Goal: Task Accomplishment & Management: Manage account settings

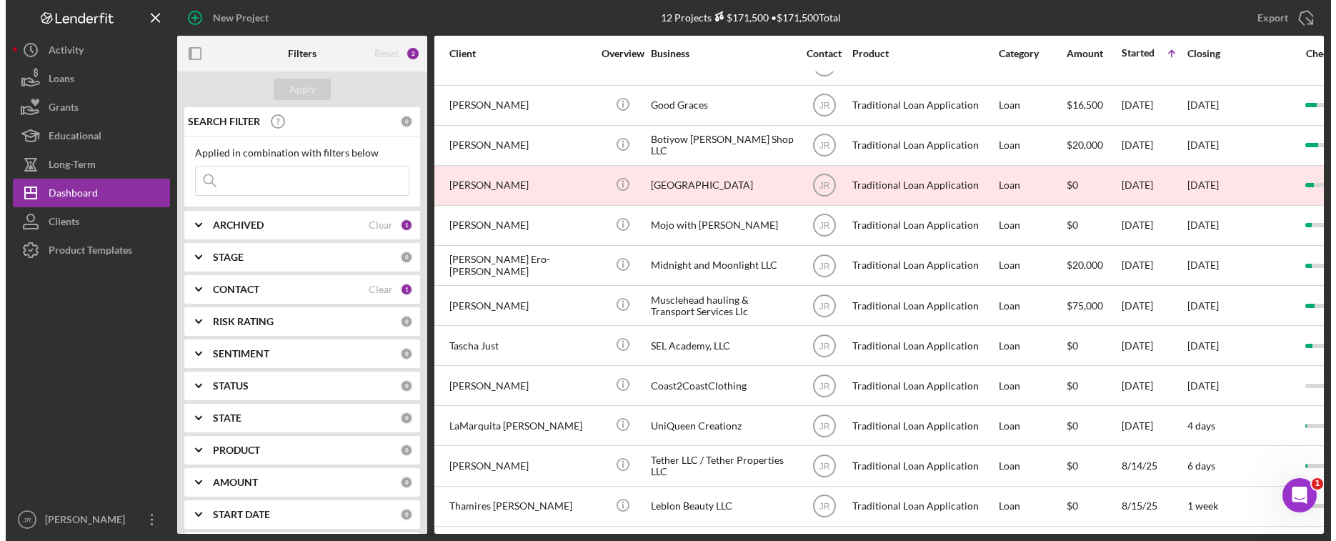
scroll to position [37, 121]
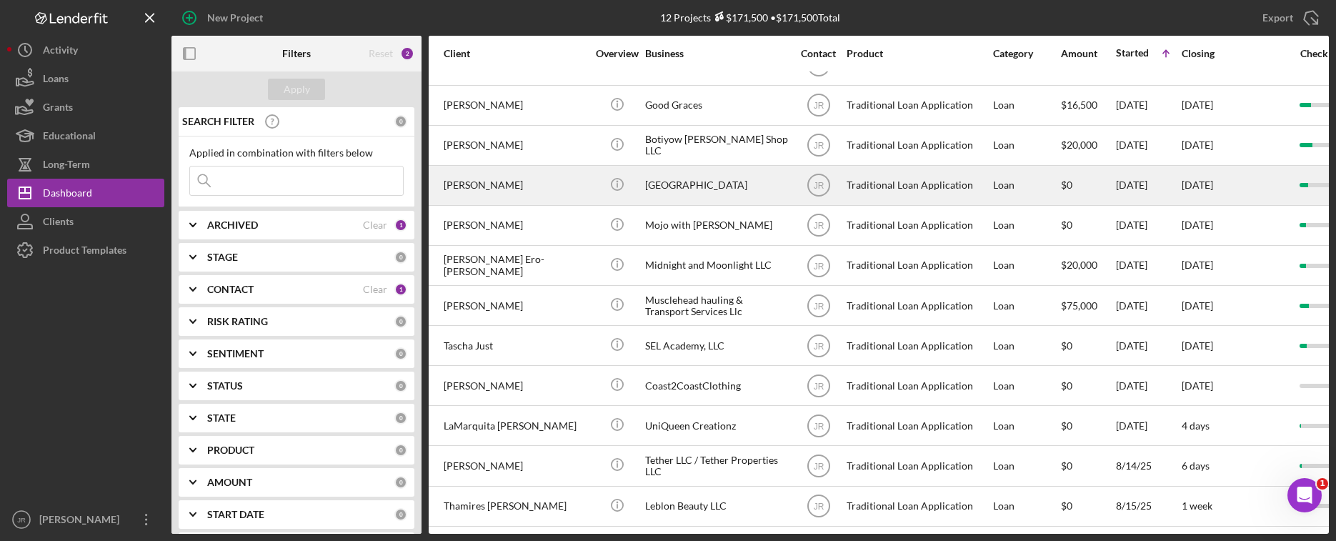
click at [696, 172] on div "[GEOGRAPHIC_DATA]" at bounding box center [716, 185] width 143 height 38
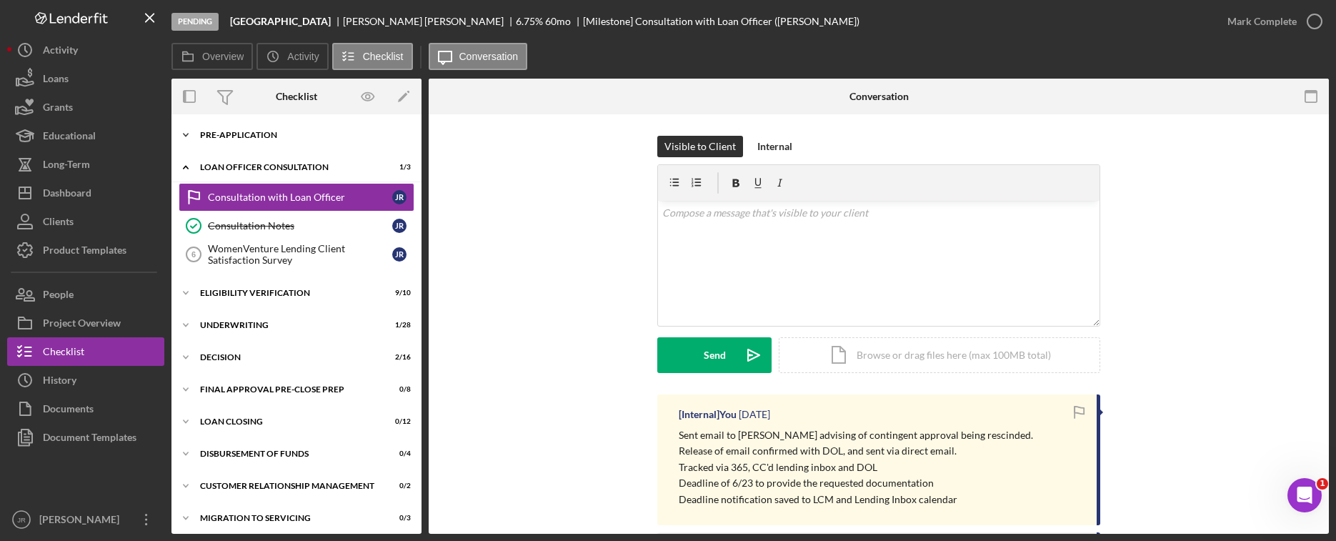
click at [269, 132] on div "Pre-Application" at bounding box center [302, 135] width 204 height 9
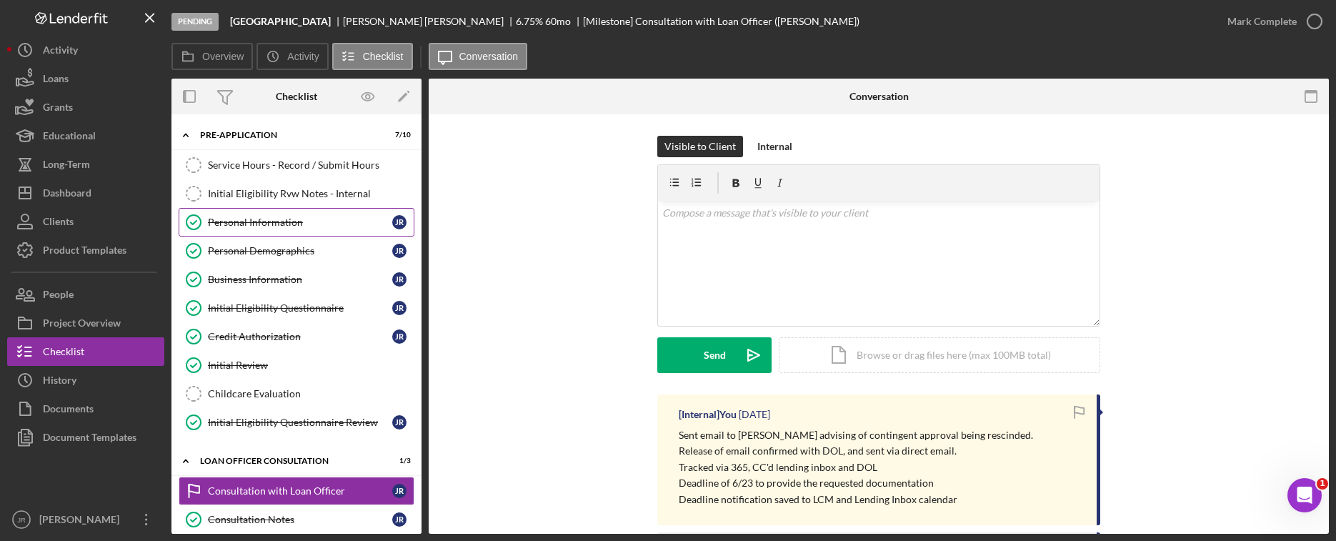
click at [286, 219] on div "Personal Information" at bounding box center [300, 221] width 184 height 11
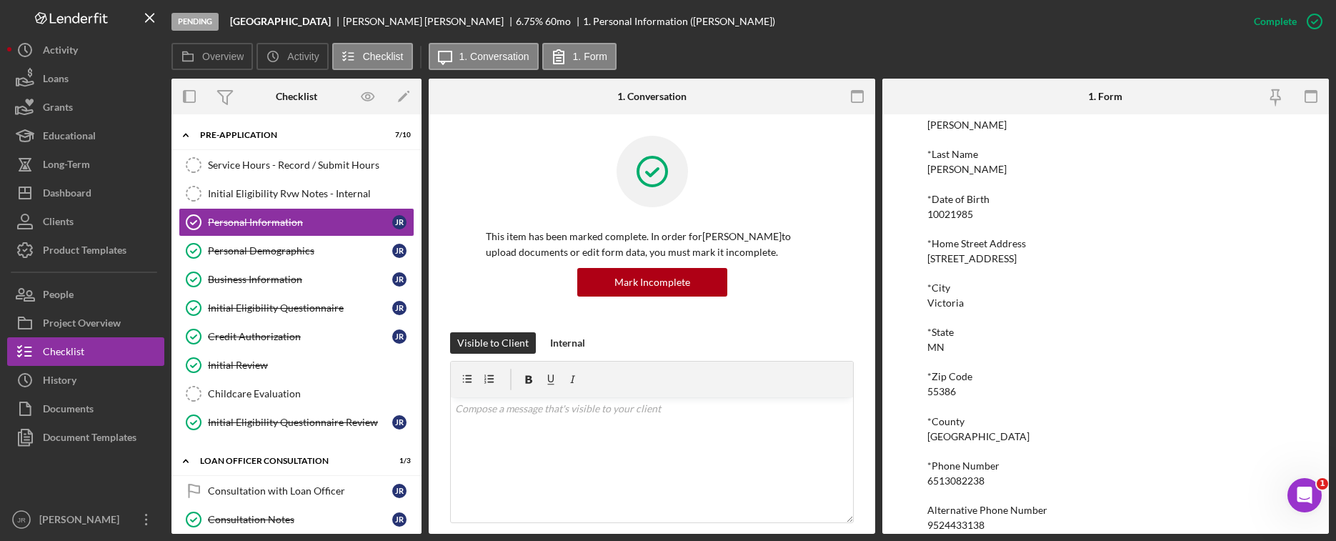
scroll to position [189, 0]
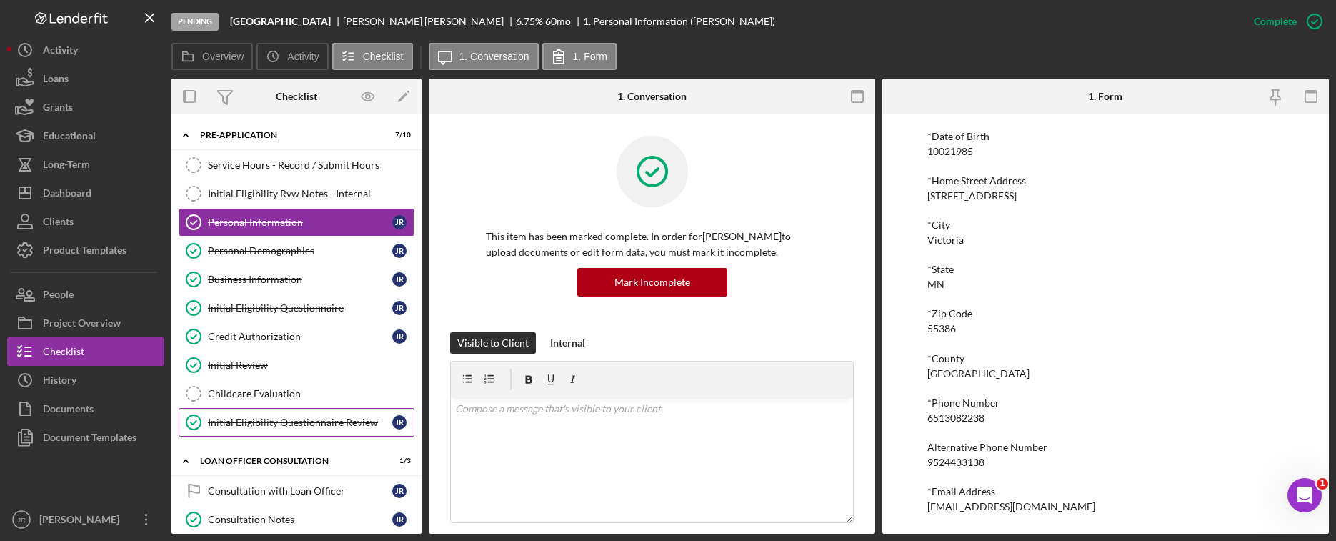
click at [286, 415] on link "Initial Eligibility Questionnaire Review Initial Eligibility Questionnaire Revi…" at bounding box center [297, 422] width 236 height 29
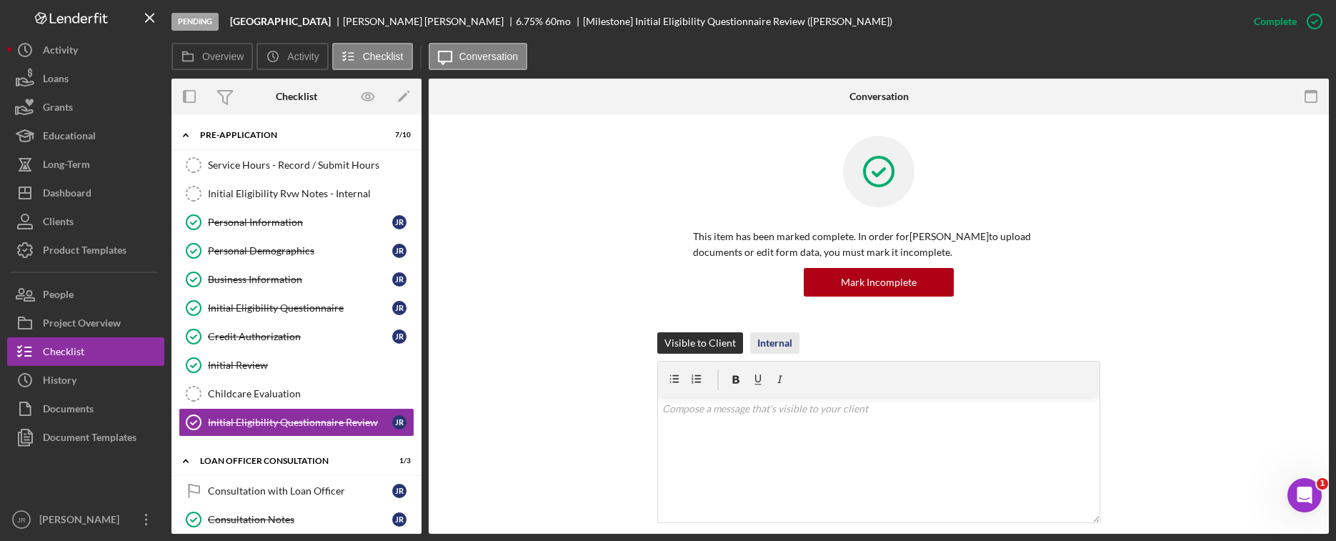
click at [761, 346] on div "Internal" at bounding box center [774, 342] width 35 height 21
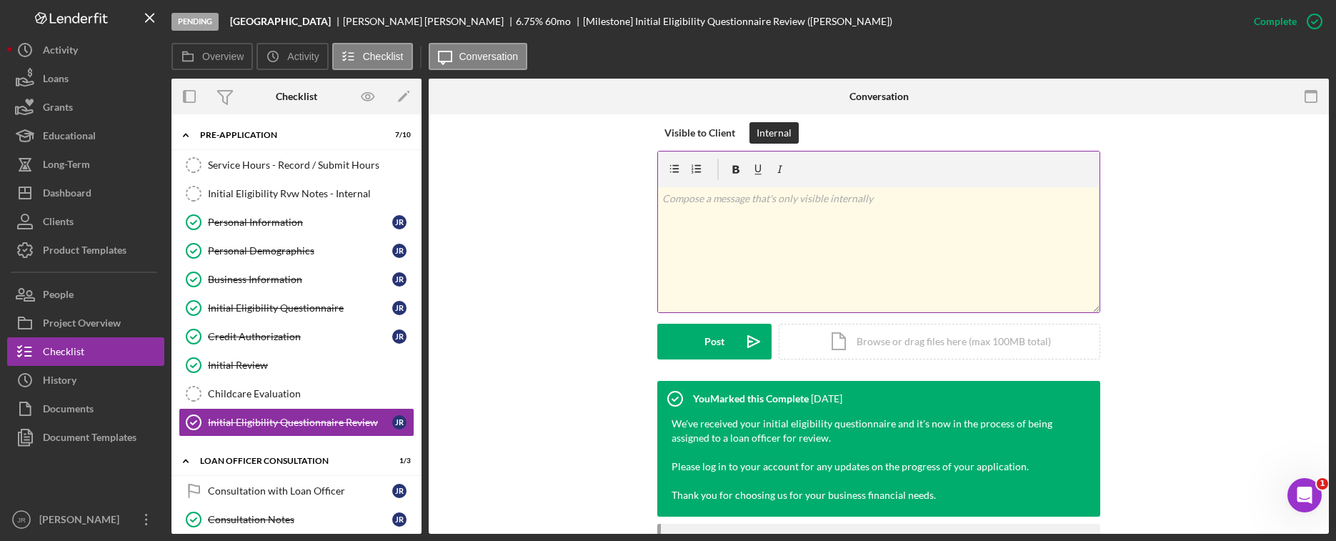
scroll to position [143, 0]
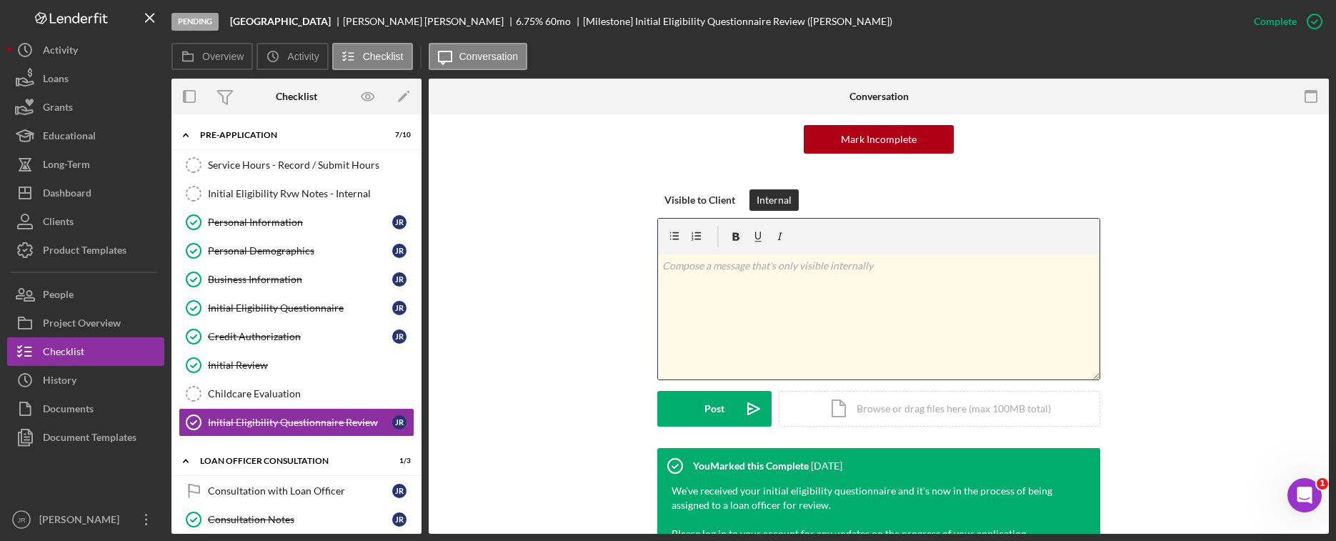
click at [747, 284] on div "v Color teal Color pink Remove color Add row above Add row below Add column bef…" at bounding box center [878, 316] width 441 height 125
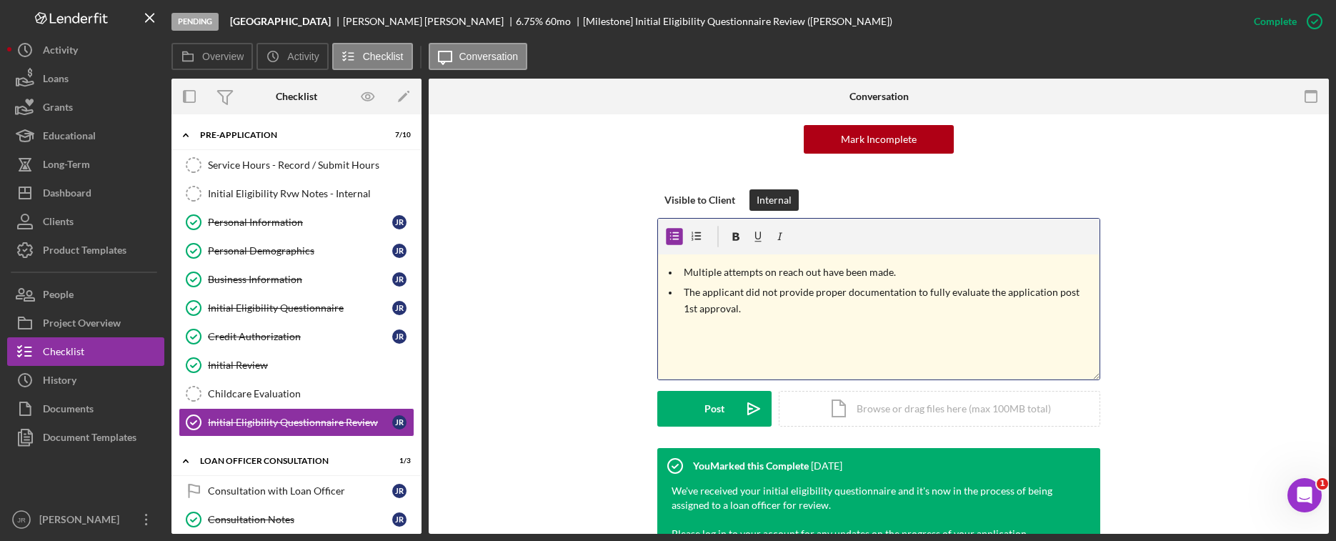
click at [767, 289] on p "The applicant did not provide proper documentation to fully evaluate the applic…" at bounding box center [889, 300] width 412 height 32
click at [772, 289] on p "The applicant did not provide proper documentation to fully evaluate the applic…" at bounding box center [889, 300] width 412 height 32
click at [793, 316] on p "The applicant did not submit all the requested documentation to fully evaluate …" at bounding box center [889, 300] width 412 height 32
click at [799, 314] on p "The applicant did not submit all the requested documentation to fully evaluate …" at bounding box center [889, 300] width 412 height 32
click at [758, 312] on p "The applicant did not submit all the requested documentation to fully evaluate …" at bounding box center [889, 300] width 412 height 32
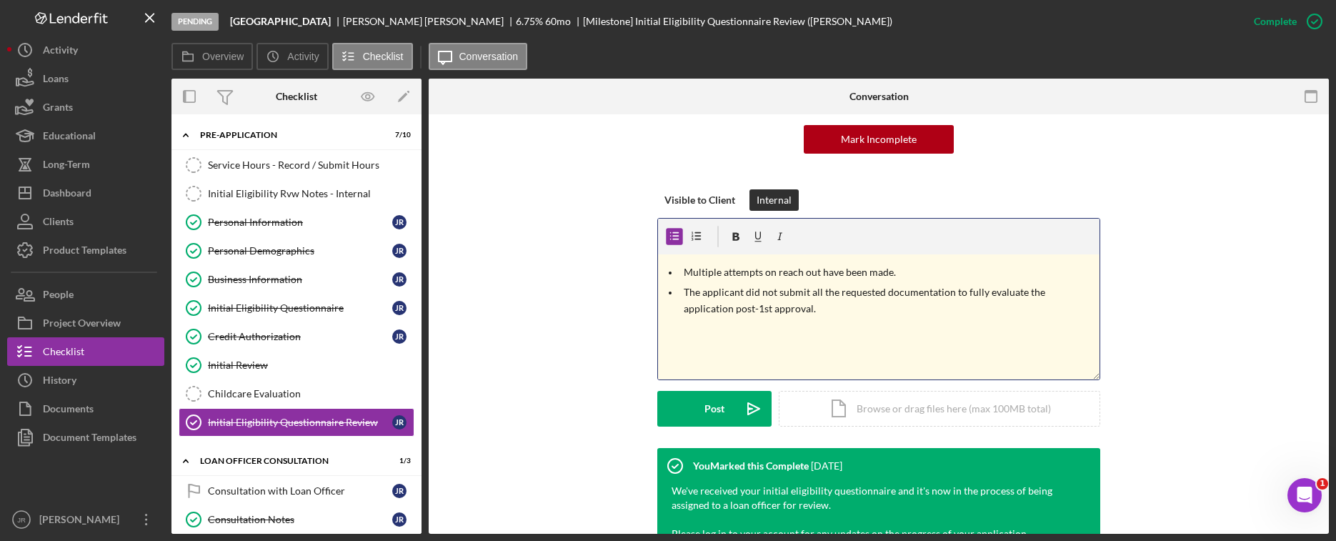
click at [789, 303] on p "The applicant did not submit all the requested documentation to fully evaluate …" at bounding box center [889, 300] width 412 height 32
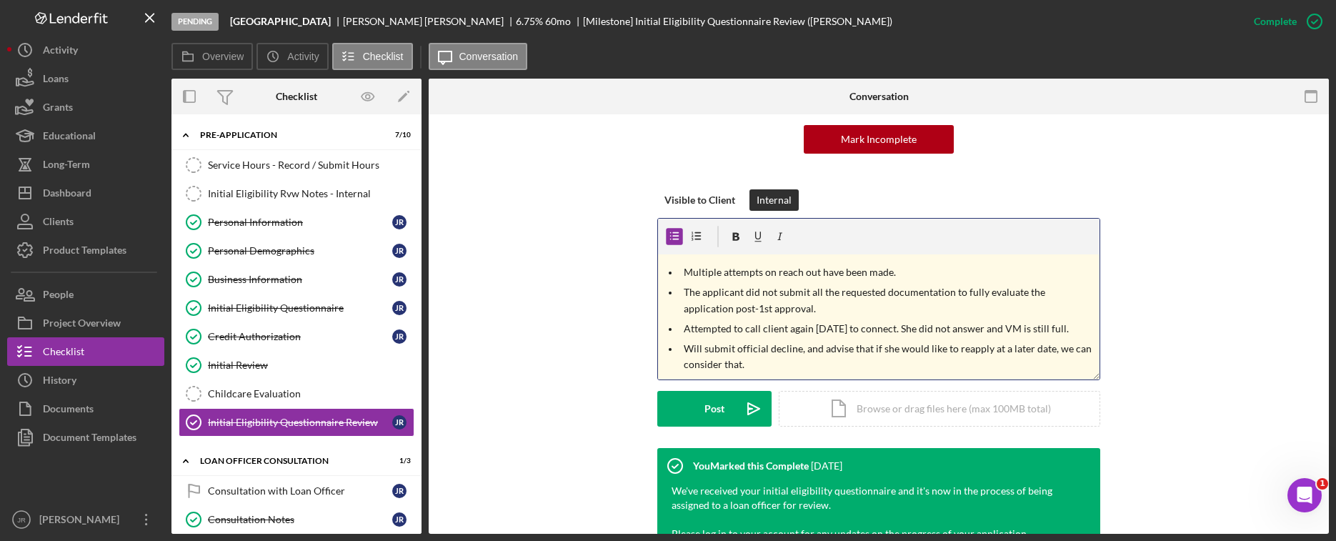
drag, startPoint x: 752, startPoint y: 364, endPoint x: 661, endPoint y: 276, distance: 125.8
click at [661, 276] on ul "Multiple attempts on reach out have been made. The applicant did not submit all…" at bounding box center [878, 318] width 441 height 108
copy ul "Multiple attempts on reach out have been made. The applicant did not submit all…"
click at [968, 349] on p "Will submit official decline, and advise that if she would like to reapply at a…" at bounding box center [889, 357] width 412 height 32
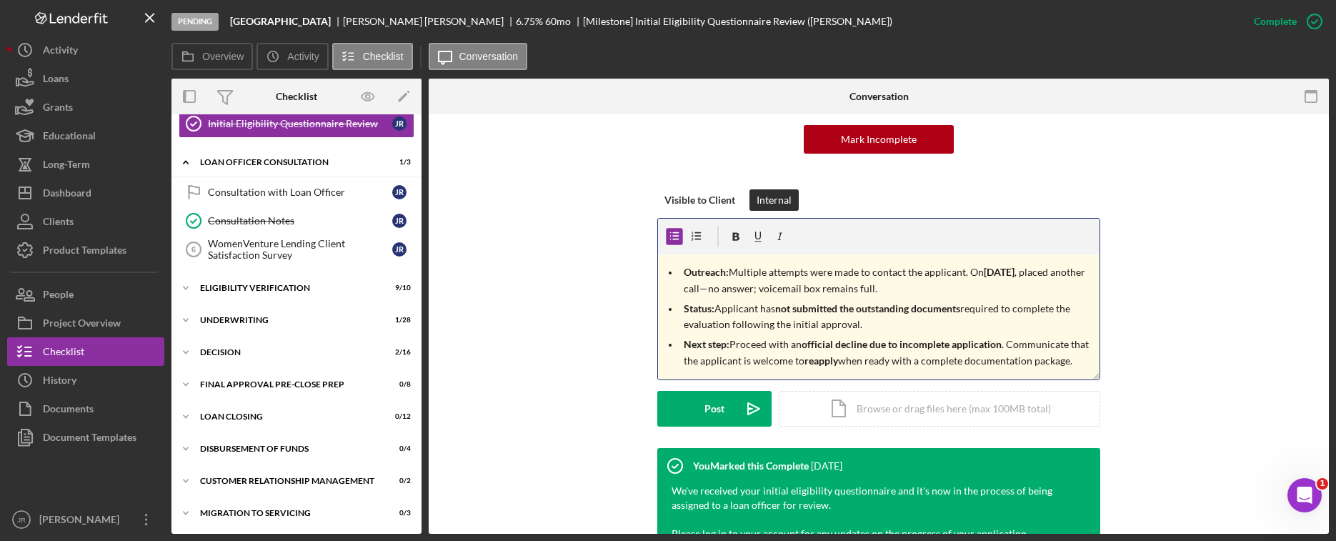
scroll to position [300, 0]
click at [259, 374] on div "Icon/Expander Final Approval Pre-Close Prep 0 / 8" at bounding box center [296, 383] width 250 height 29
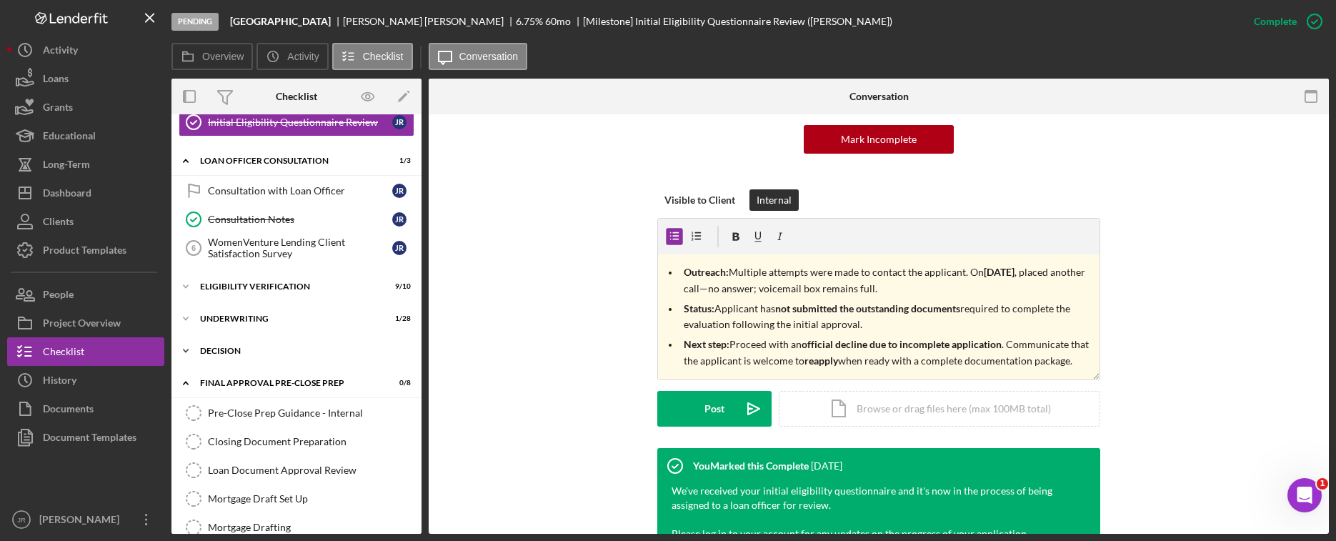
click at [257, 346] on div "Icon/Expander Decision 2 / 16" at bounding box center [296, 350] width 250 height 29
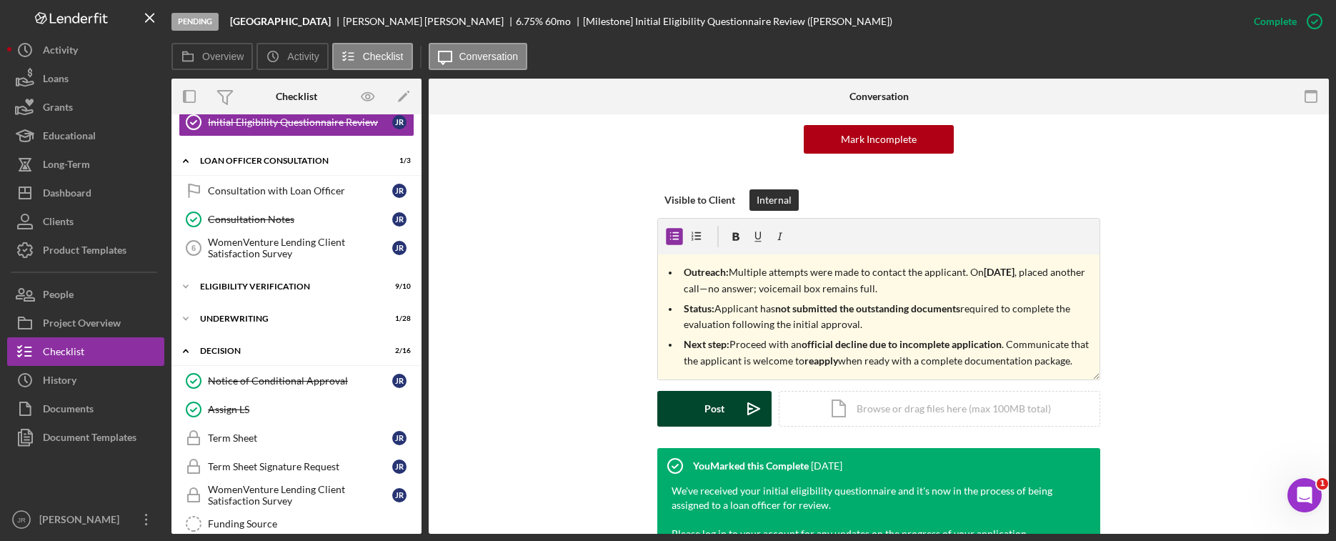
click at [705, 403] on div "Post" at bounding box center [714, 409] width 20 height 36
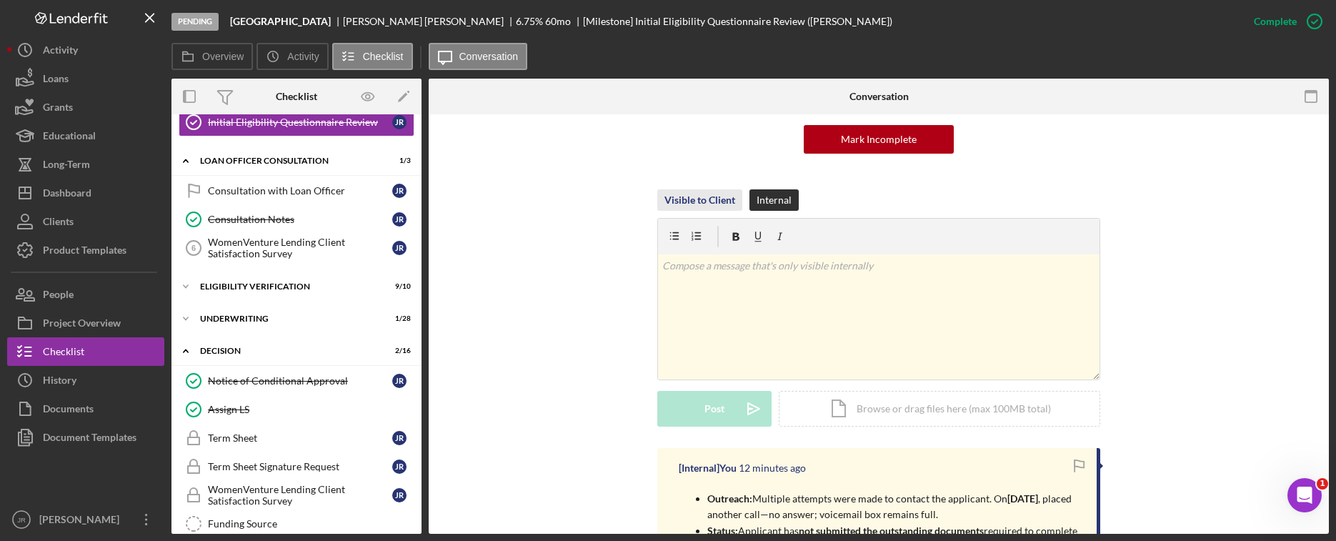
click at [693, 196] on div "Visible to Client" at bounding box center [699, 199] width 71 height 21
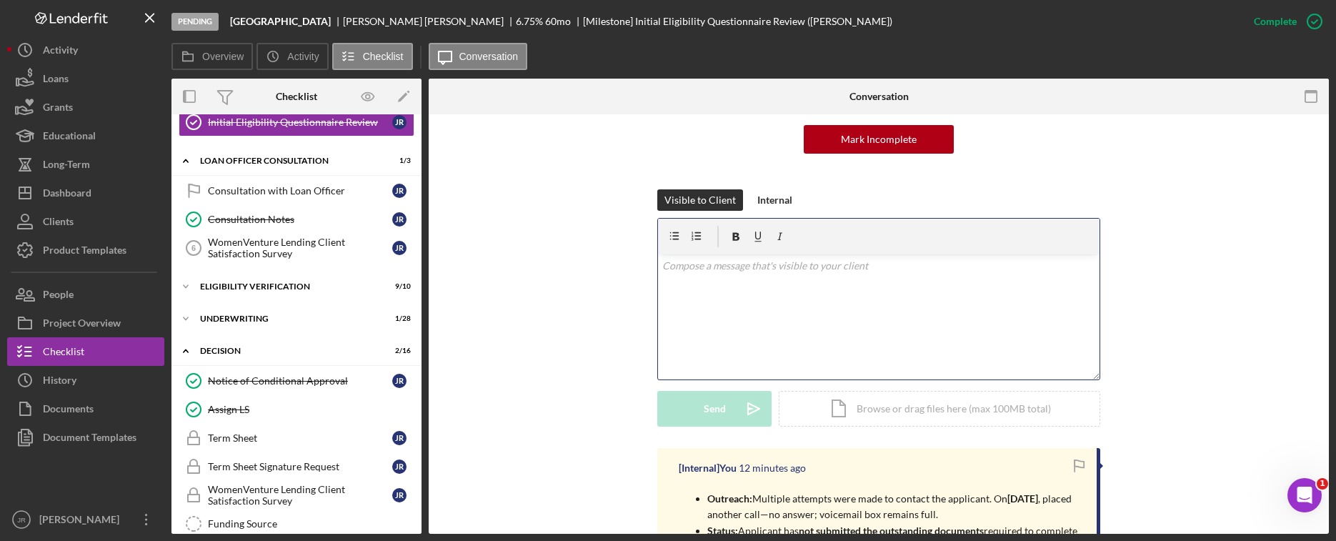
click at [734, 313] on div "v Color teal Color pink Remove color Add row above Add row below Add column bef…" at bounding box center [878, 316] width 441 height 125
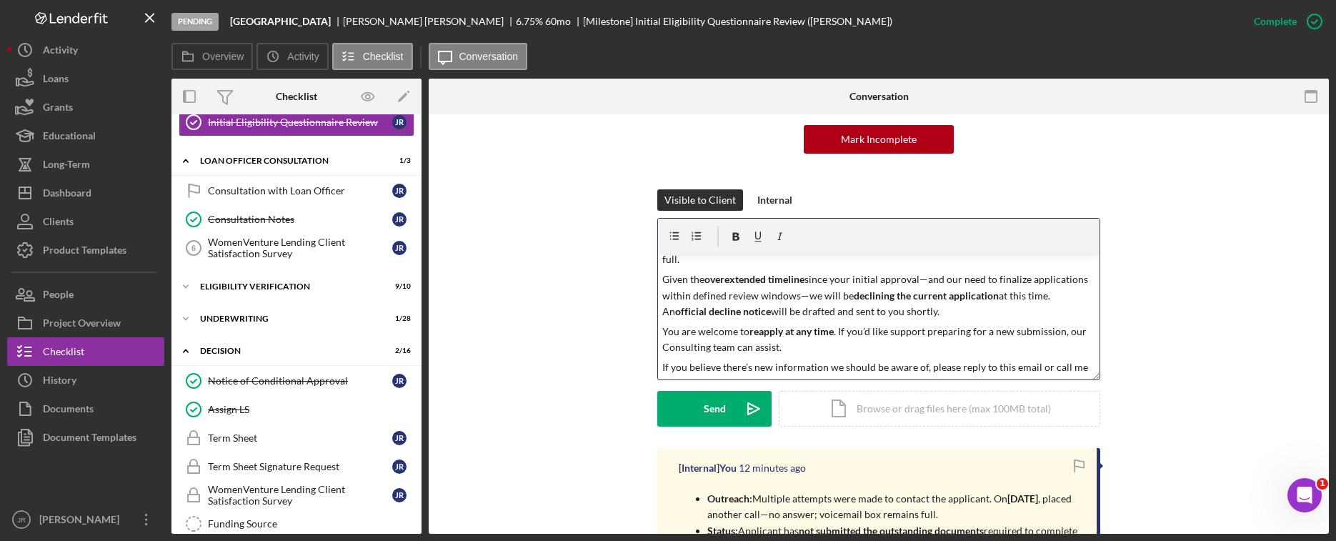
scroll to position [0, 0]
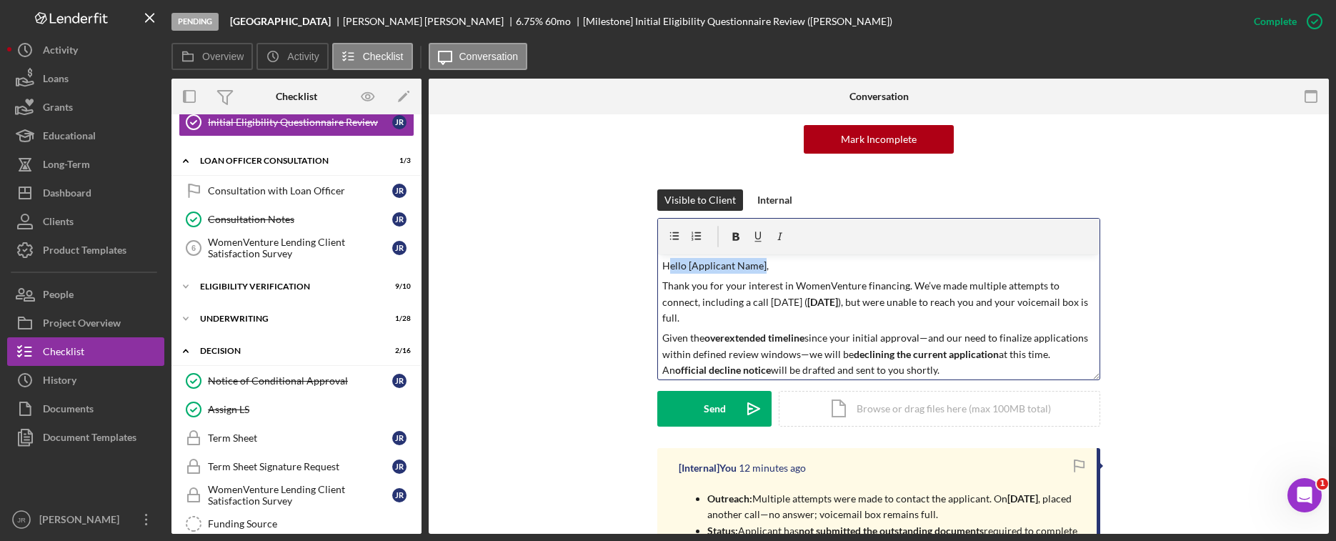
drag, startPoint x: 668, startPoint y: 268, endPoint x: 760, endPoint y: 269, distance: 91.4
click at [760, 269] on p "Hello [Applicant Name]," at bounding box center [879, 266] width 434 height 16
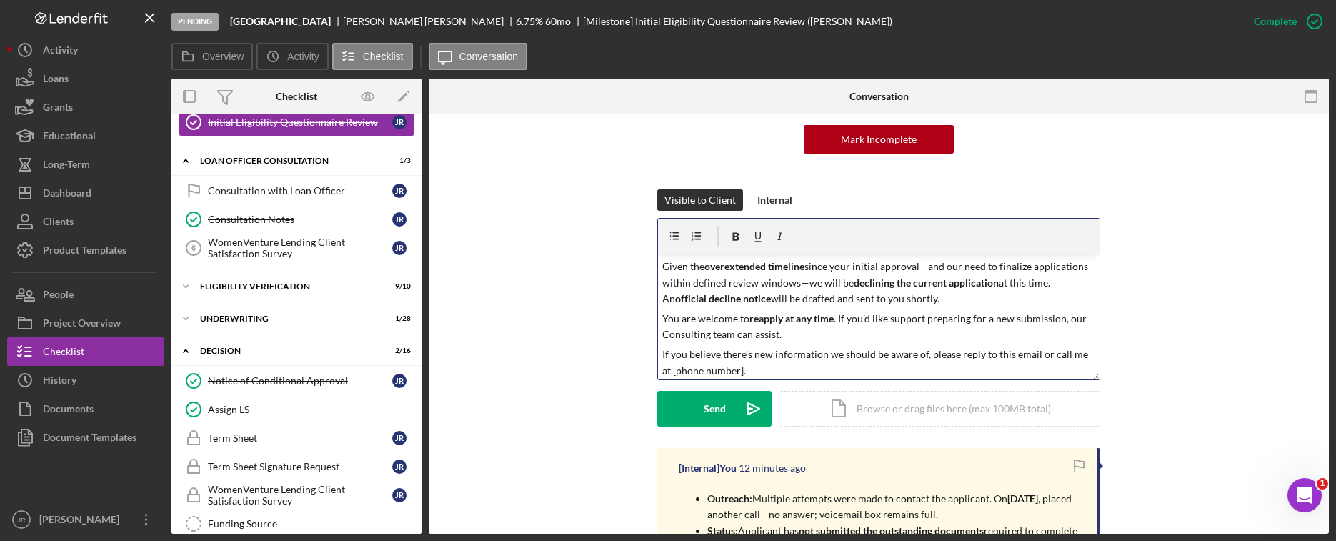
scroll to position [111, 0]
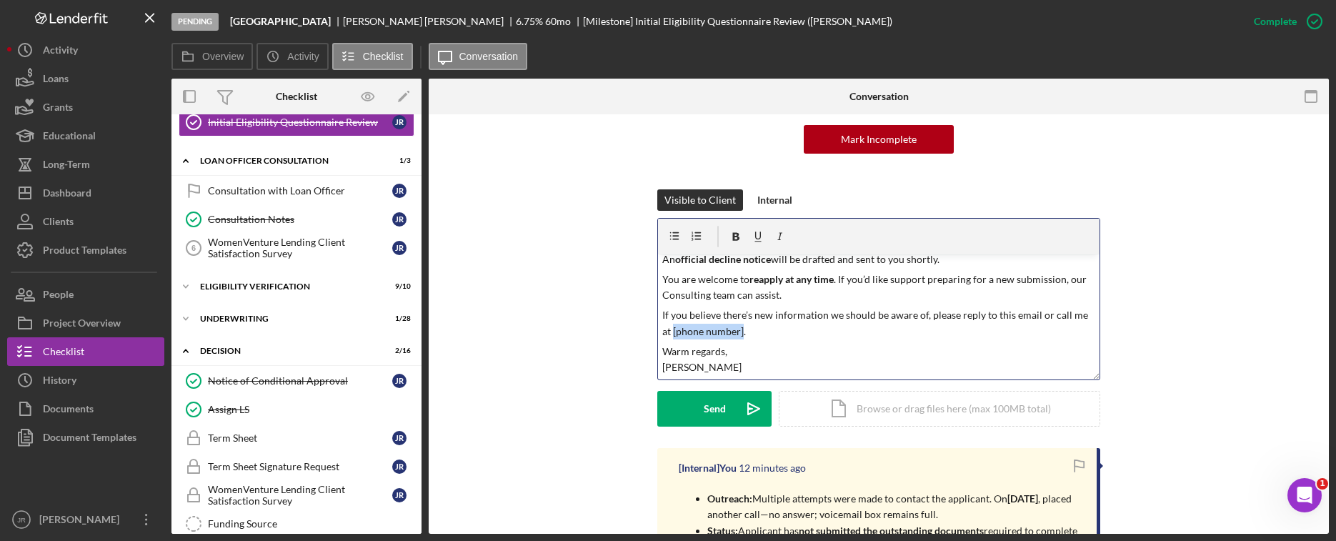
drag, startPoint x: 729, startPoint y: 333, endPoint x: 658, endPoint y: 336, distance: 71.5
click at [658, 336] on div "v Color teal Color pink Remove color Add row above Add row below Add column bef…" at bounding box center [878, 316] width 441 height 125
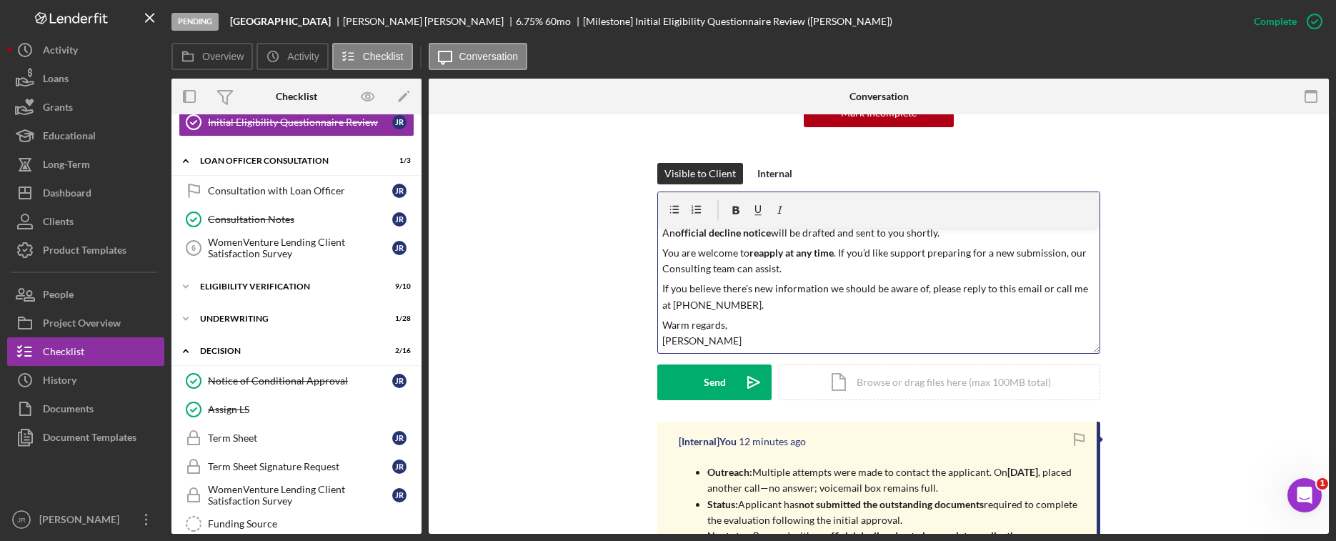
scroll to position [143, 0]
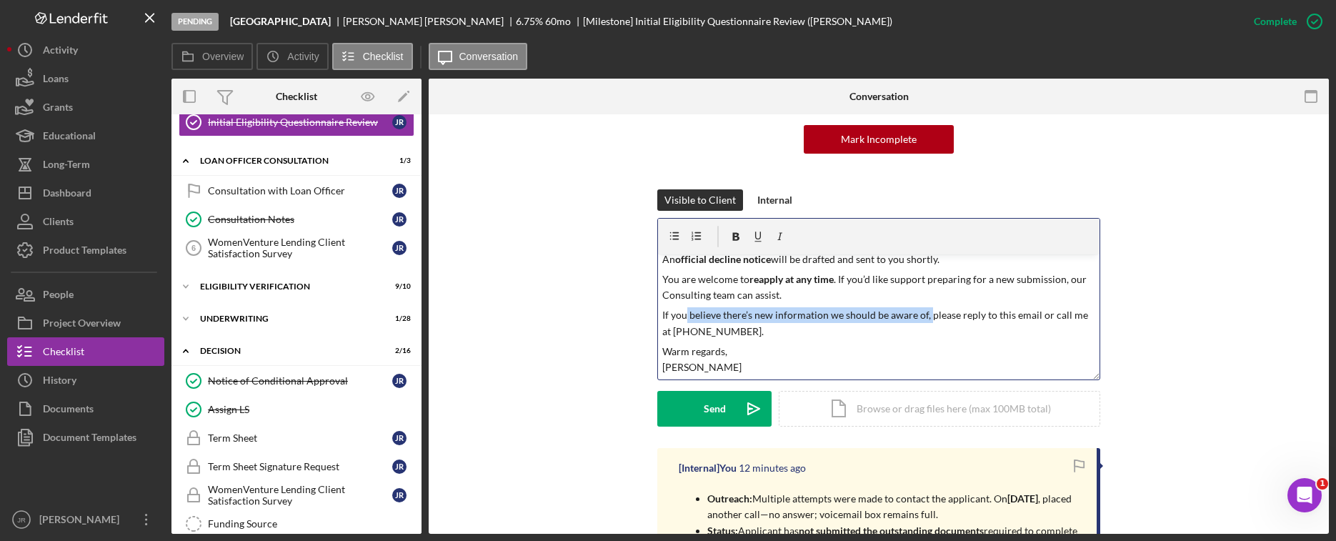
drag, startPoint x: 888, startPoint y: 319, endPoint x: 681, endPoint y: 321, distance: 207.1
click at [681, 321] on p "If you believe there’s new information we should be aware of, please reply to t…" at bounding box center [879, 323] width 434 height 32
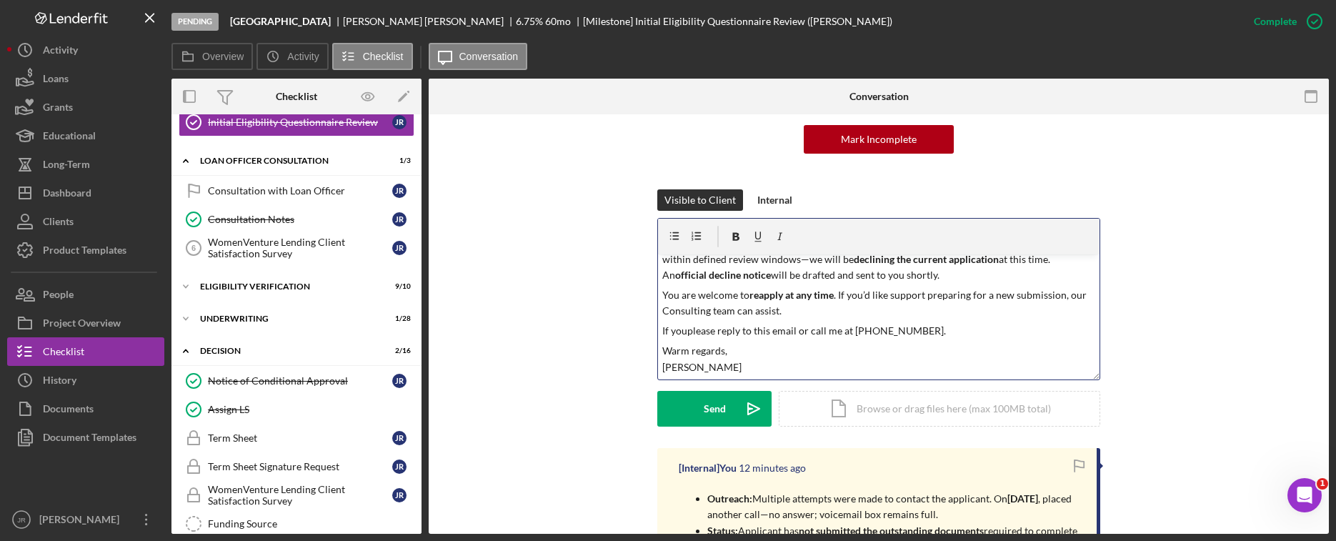
scroll to position [95, 0]
drag, startPoint x: 833, startPoint y: 330, endPoint x: 882, endPoint y: 326, distance: 49.4
click at [882, 326] on p "If you have additional questions, please reply to this email or call me at [PHO…" at bounding box center [879, 331] width 434 height 16
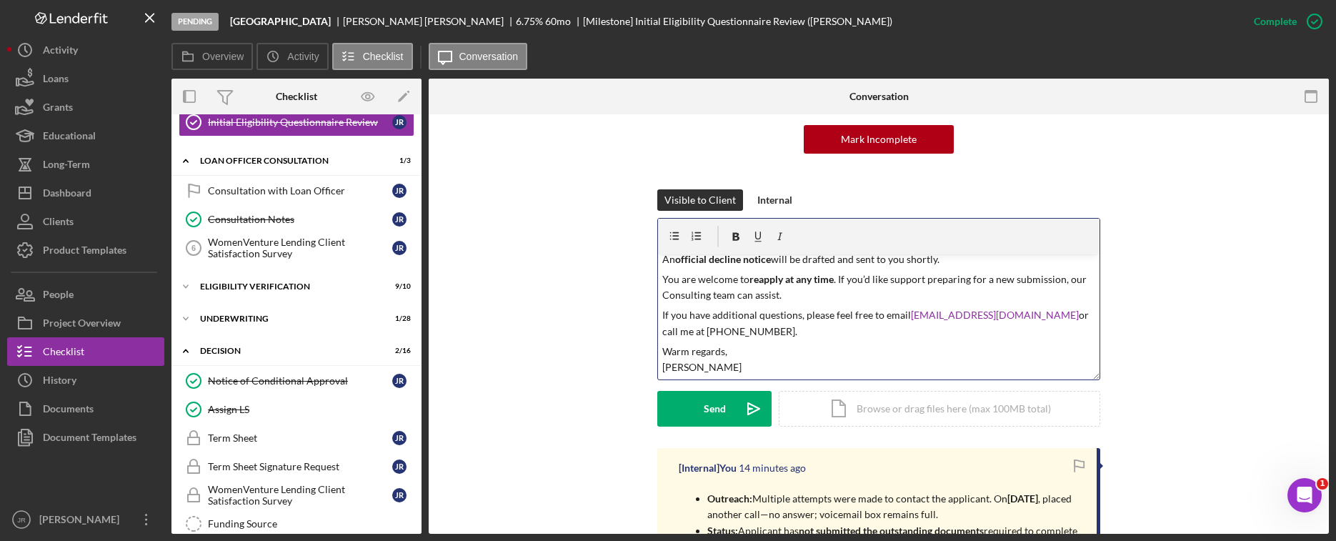
click at [767, 327] on p "If you have additional questions, please feel free to email [EMAIL_ADDRESS][DOM…" at bounding box center [879, 323] width 434 height 32
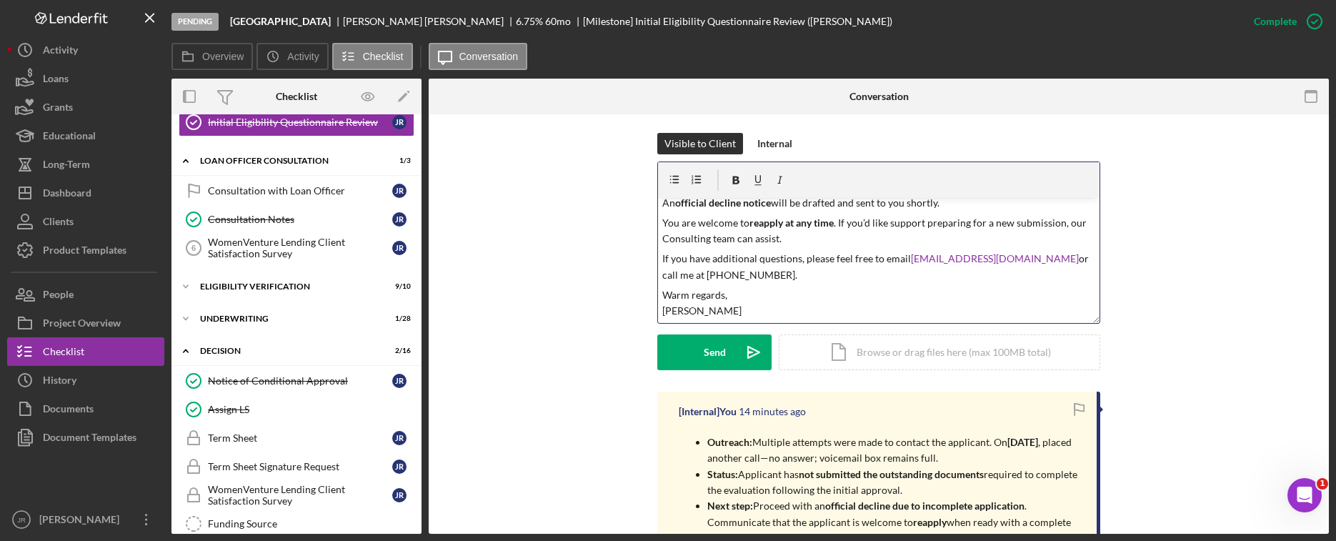
scroll to position [286, 0]
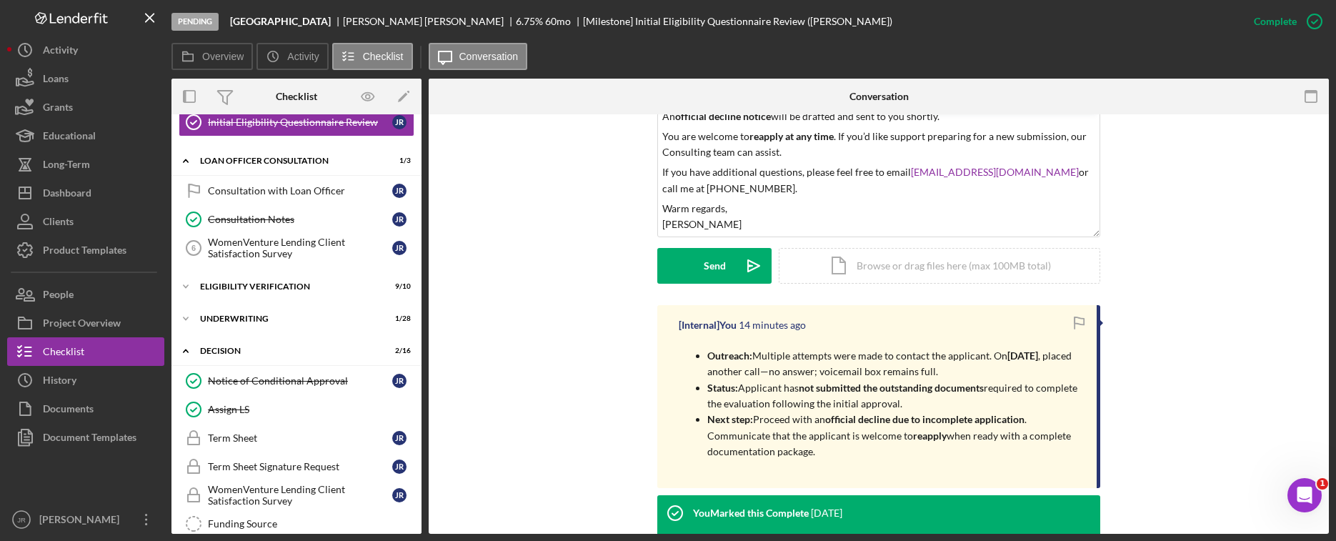
drag, startPoint x: 1194, startPoint y: 191, endPoint x: 1121, endPoint y: 207, distance: 75.2
click at [1079, 191] on div "Visible to Client Internal v Color teal Color pink Remove color Add row above A…" at bounding box center [878, 175] width 857 height 259
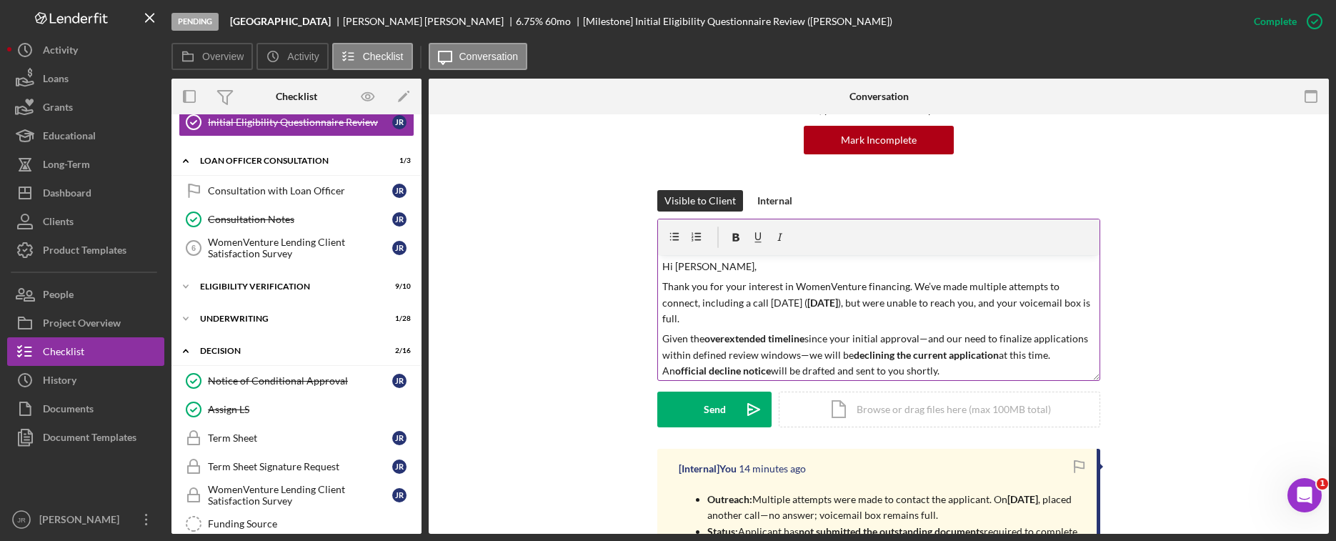
scroll to position [143, 0]
click at [878, 270] on p "Hi [PERSON_NAME]," at bounding box center [879, 266] width 434 height 16
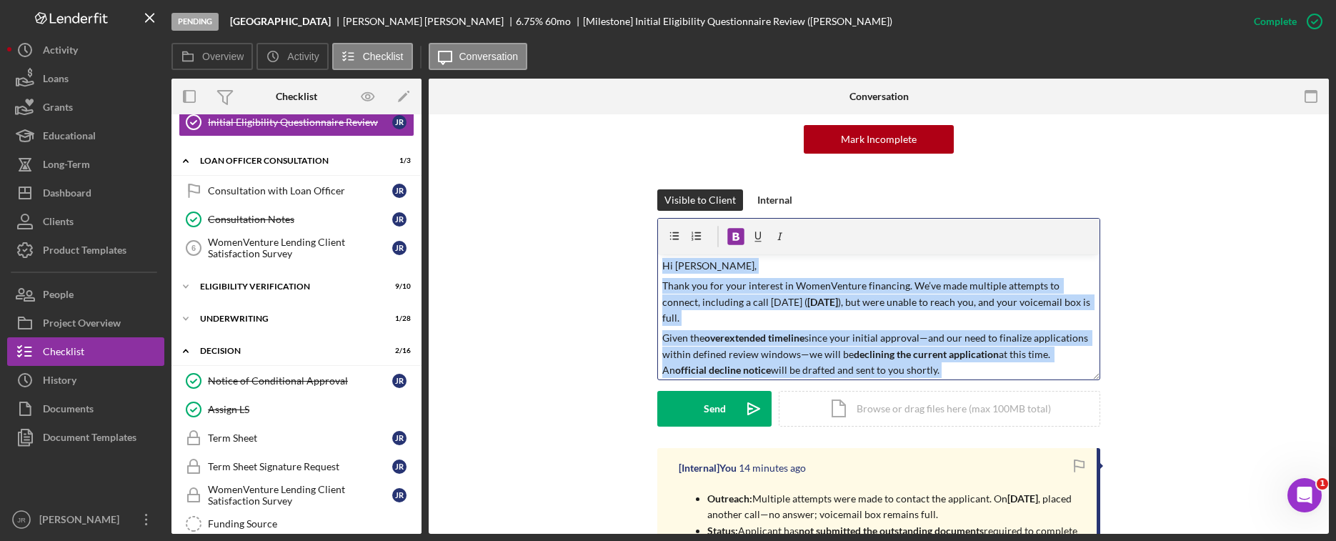
copy div "v Color teal Color pink Remove color Add row above Add row below Add column bef…"
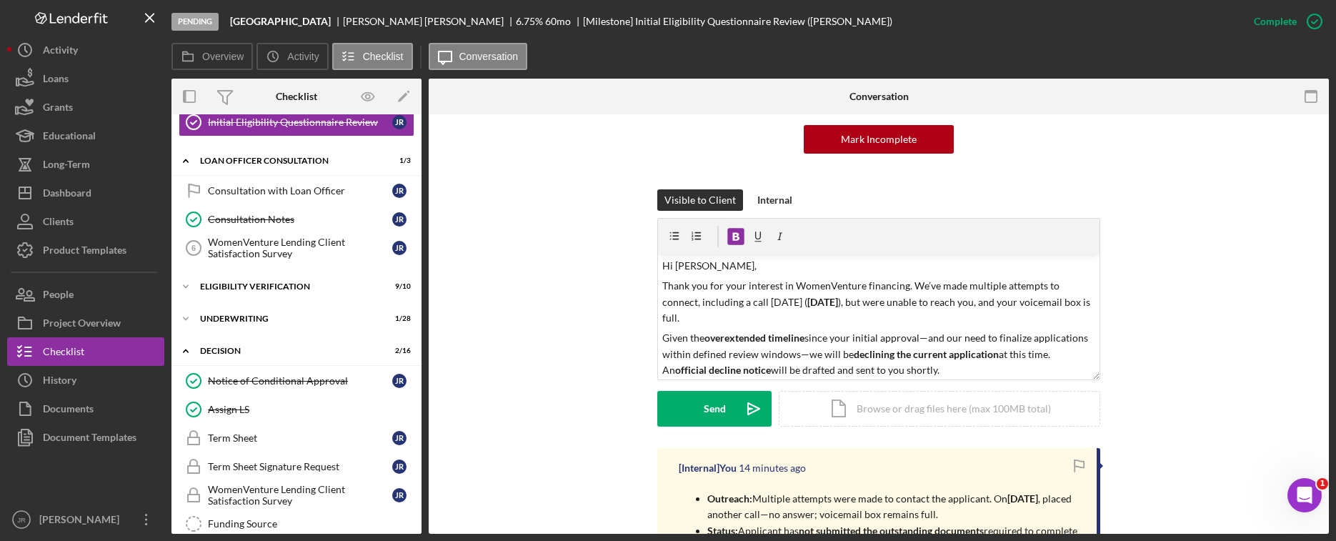
click at [1079, 160] on div "This item has been marked complete. In order for [PERSON_NAME] to upload docume…" at bounding box center [878, 91] width 857 height 196
click at [736, 406] on icon "Icon/icon-invite-send" at bounding box center [754, 409] width 36 height 36
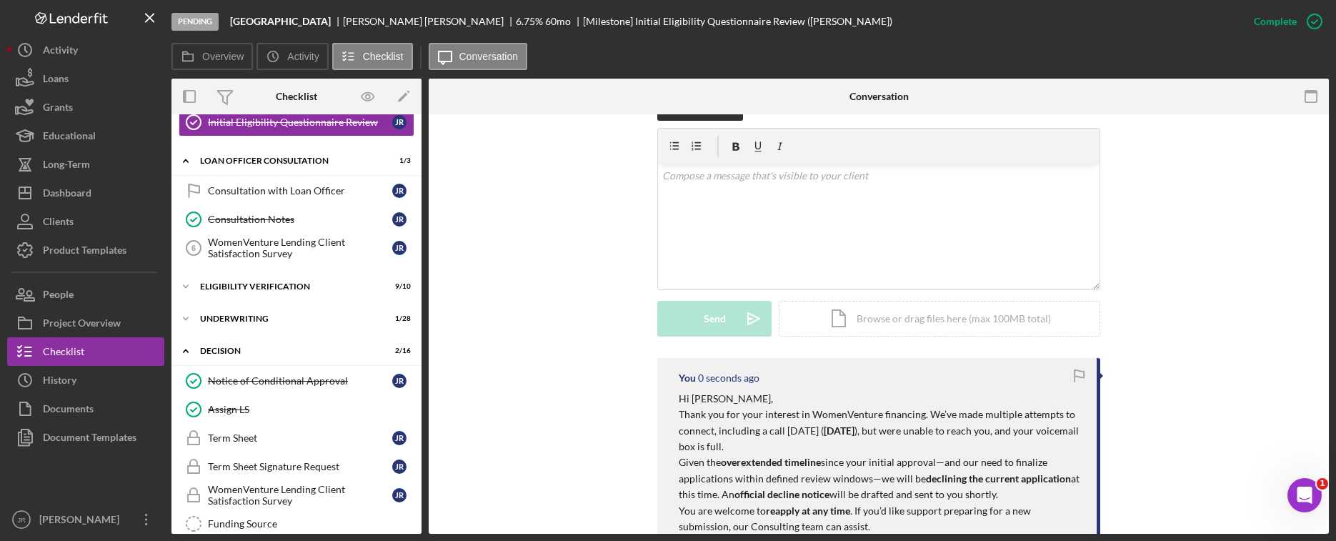
scroll to position [500, 0]
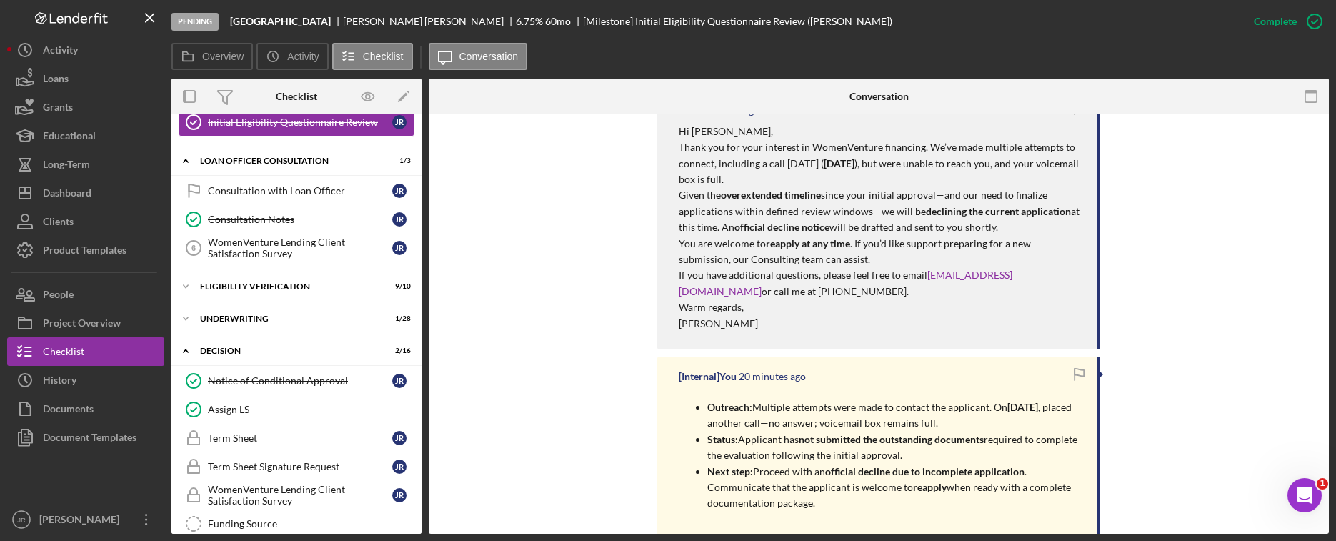
click at [1079, 312] on div "You 6 minutes ago Hi [PERSON_NAME], Thank you for your interest in WomenVenture…" at bounding box center [878, 500] width 857 height 818
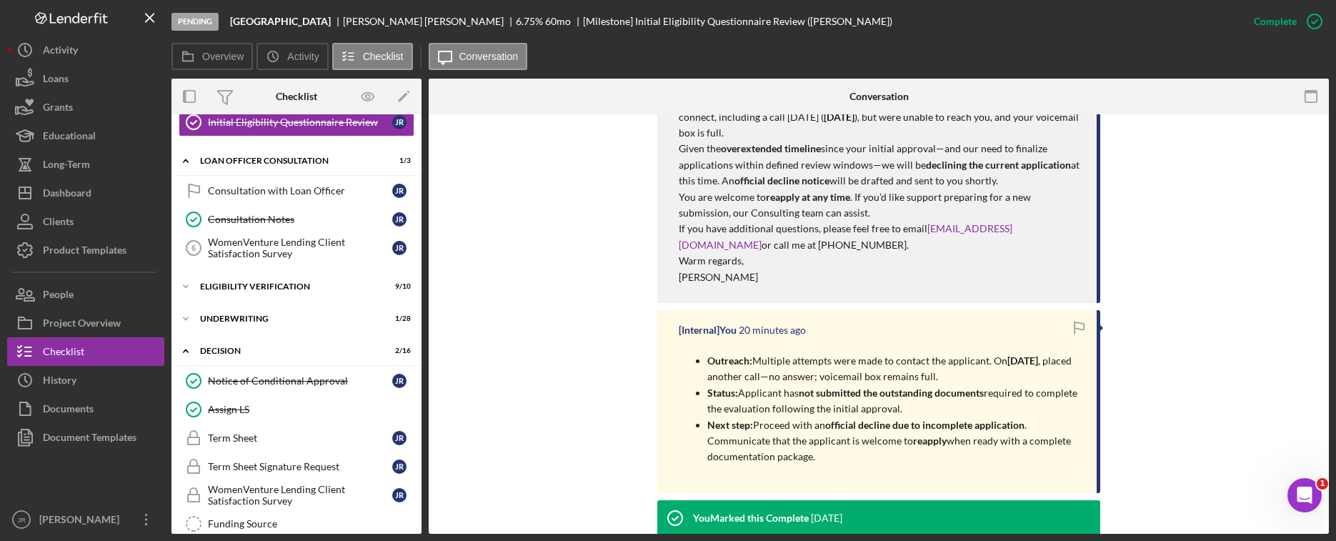
scroll to position [571, 0]
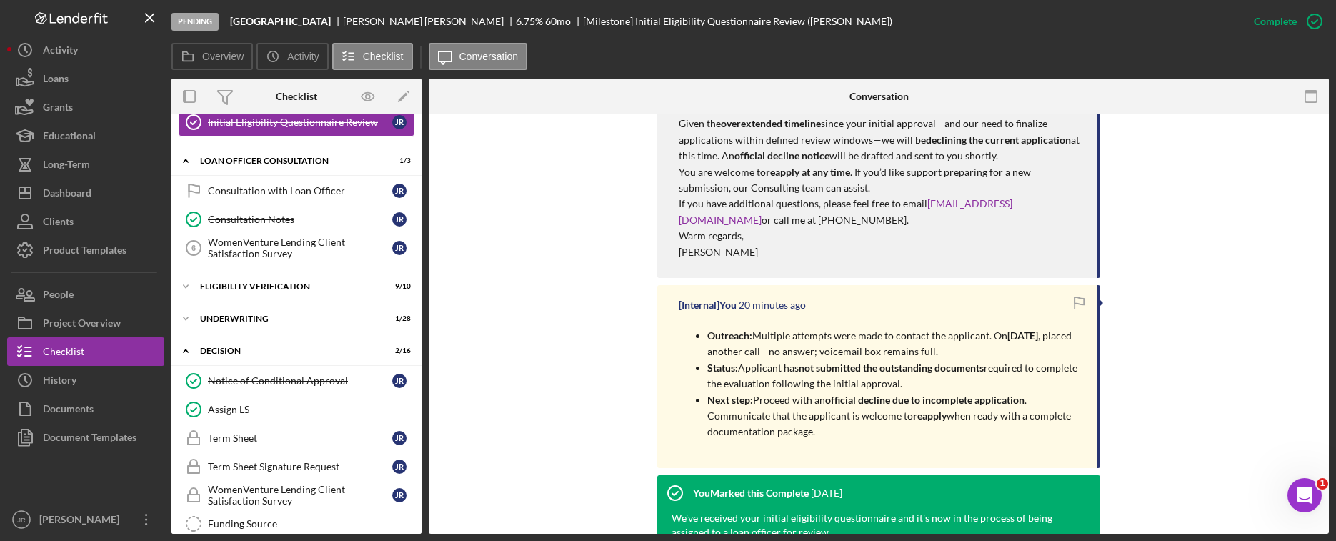
click at [820, 439] on p "Next step: Proceed with an official decline due to incomplete application . Com…" at bounding box center [894, 416] width 375 height 48
drag, startPoint x: 823, startPoint y: 430, endPoint x: 708, endPoint y: 337, distance: 147.2
click at [708, 337] on ul "Outreach: Multiple attempts were made to contact the applicant. On [DATE] , pla…" at bounding box center [880, 384] width 404 height 112
drag, startPoint x: 708, startPoint y: 337, endPoint x: 755, endPoint y: 356, distance: 50.0
copy ul "Outreach: Multiple attempts were made to contact the applicant. On [DATE] , pla…"
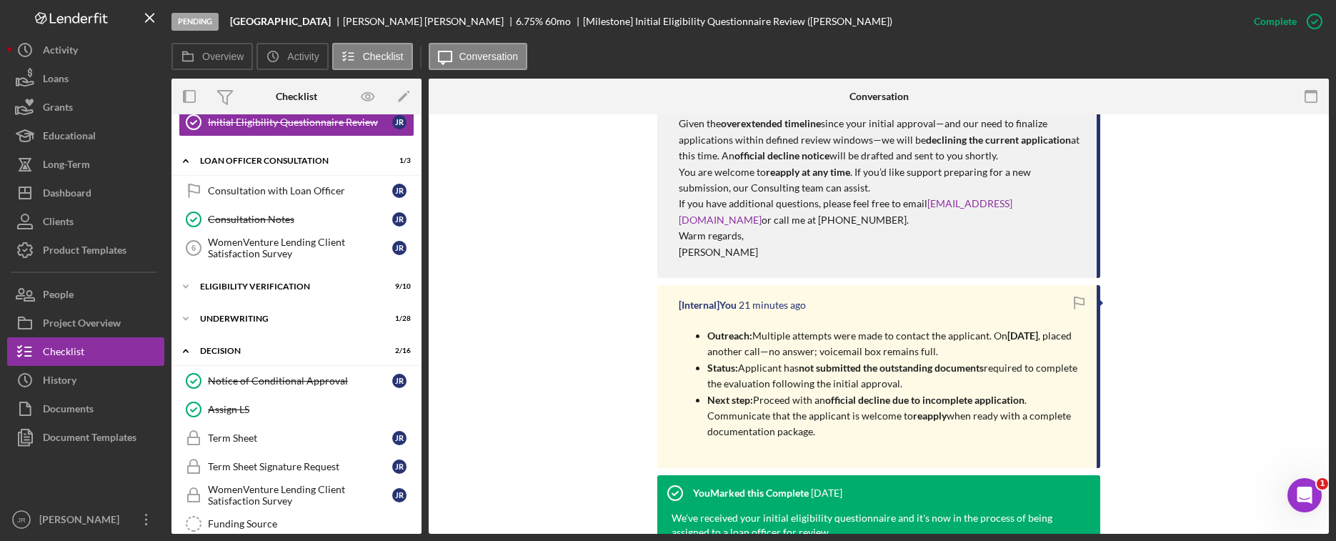
scroll to position [0, 0]
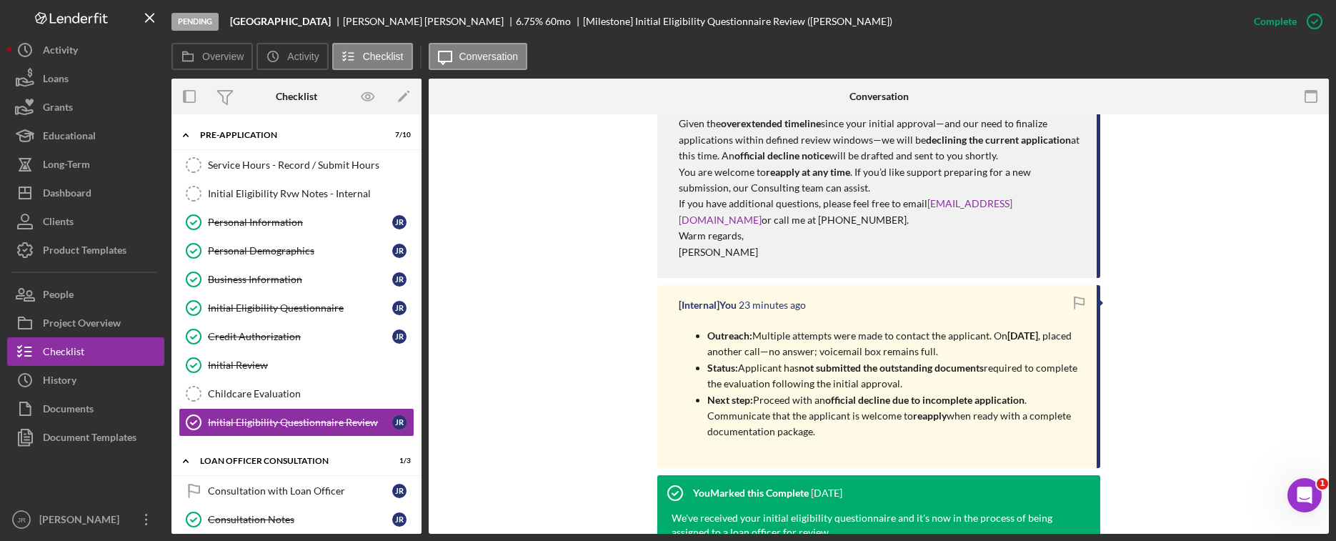
click at [509, 266] on div "You 9 minutes ago Hi [PERSON_NAME], Thank you for your interest in WomenVenture…" at bounding box center [878, 428] width 857 height 818
click at [79, 316] on div "Project Overview" at bounding box center [82, 325] width 78 height 32
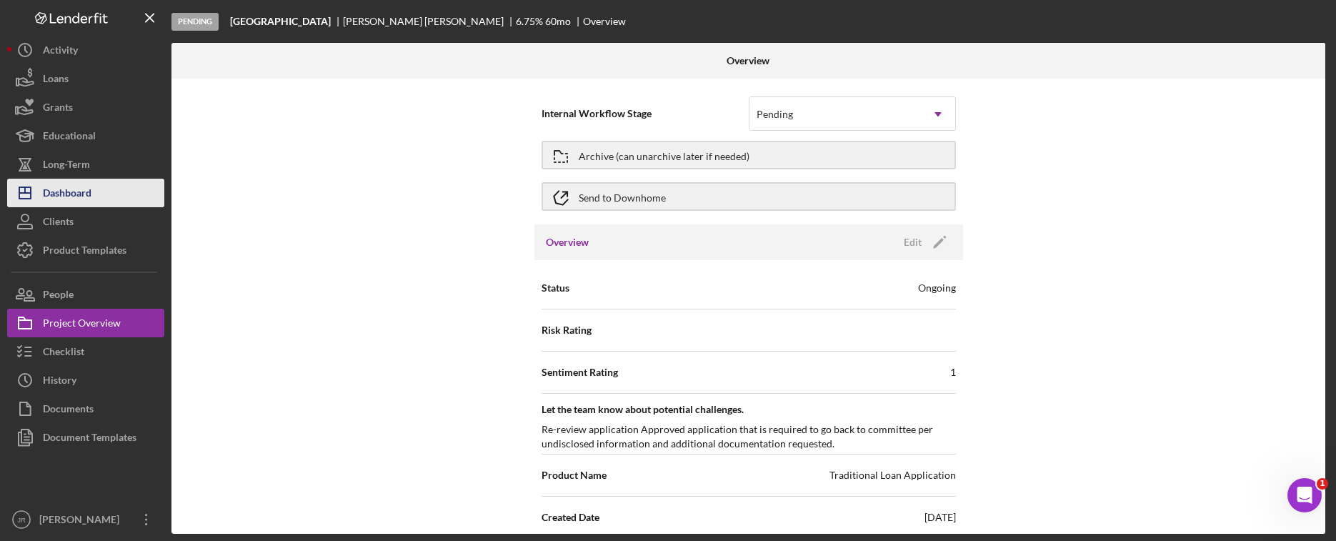
click at [99, 195] on button "Icon/Dashboard Dashboard" at bounding box center [85, 193] width 157 height 29
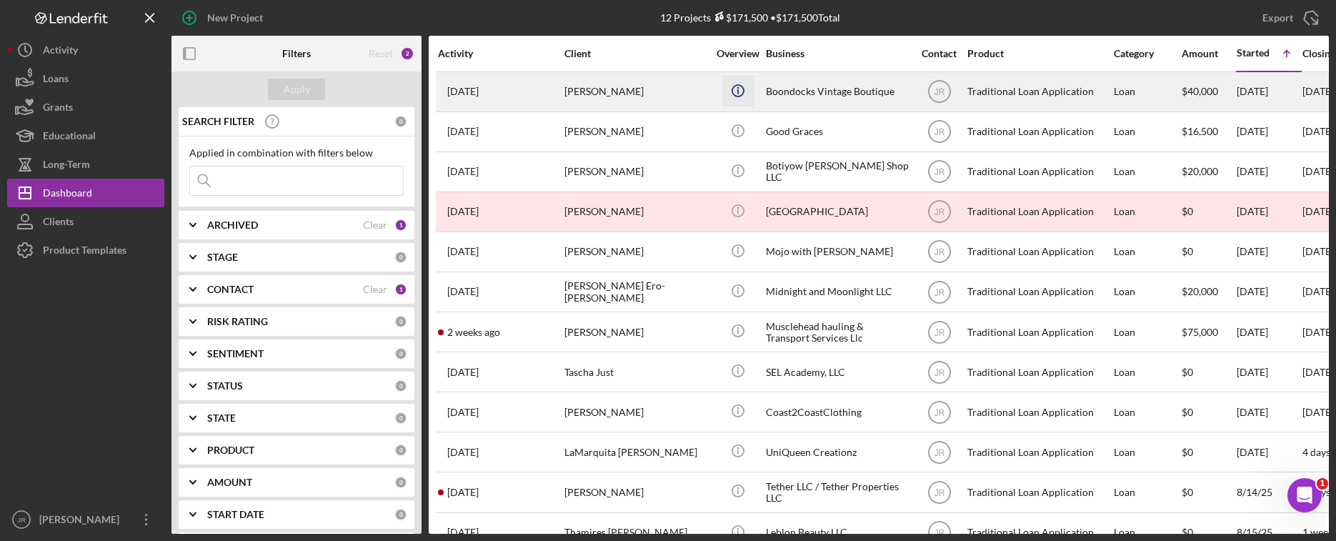
click at [741, 102] on icon "Icon/Info" at bounding box center [737, 90] width 32 height 32
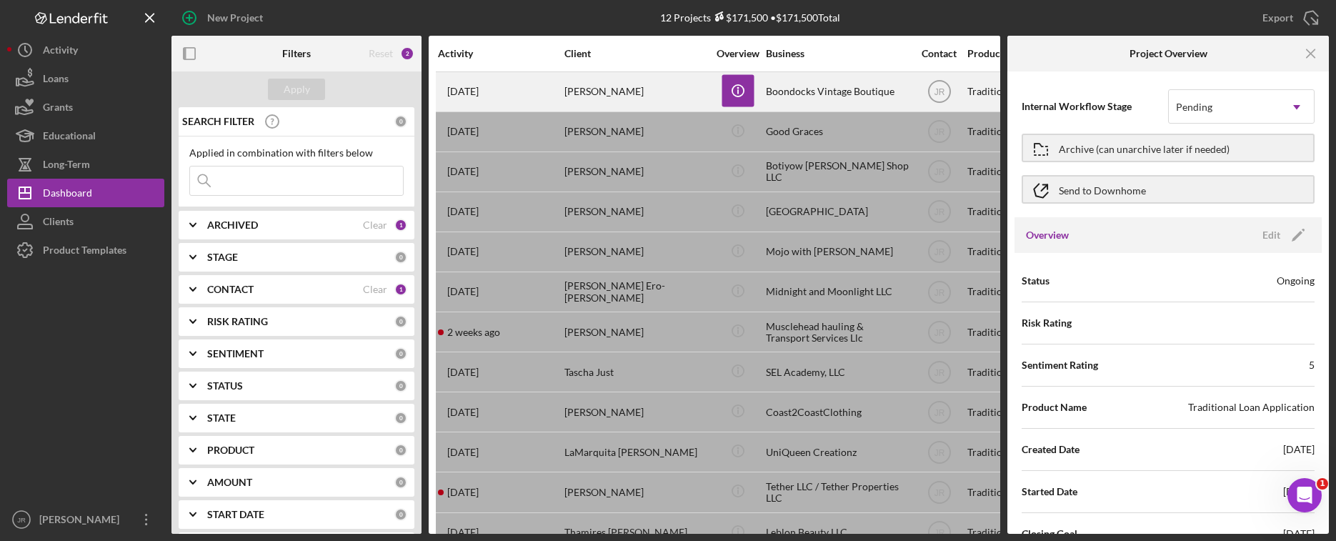
click at [598, 94] on div "[PERSON_NAME]" at bounding box center [635, 92] width 143 height 38
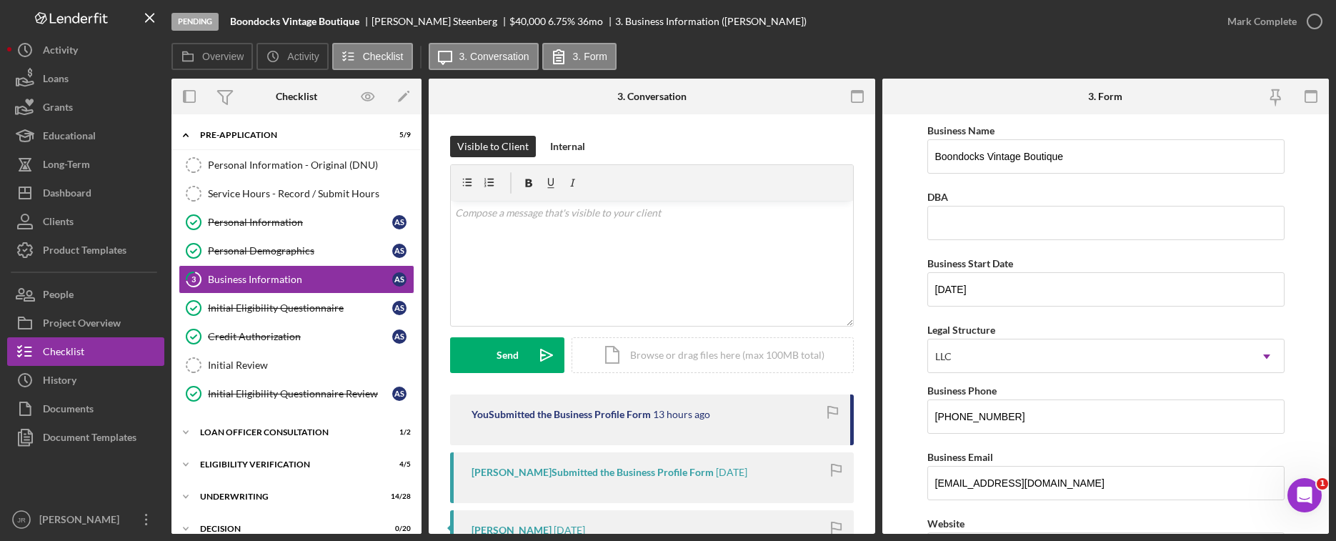
click at [735, 46] on div "Overview Icon/History Activity Checklist Icon/Message 3. Conversation 3. Form" at bounding box center [749, 57] width 1157 height 29
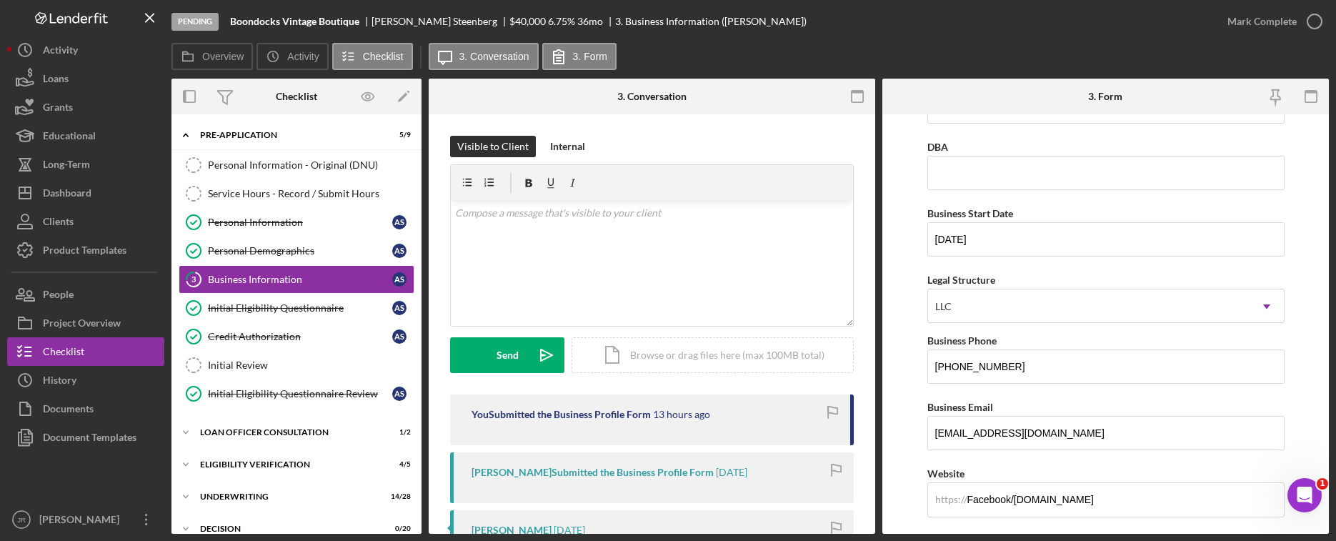
scroll to position [71, 0]
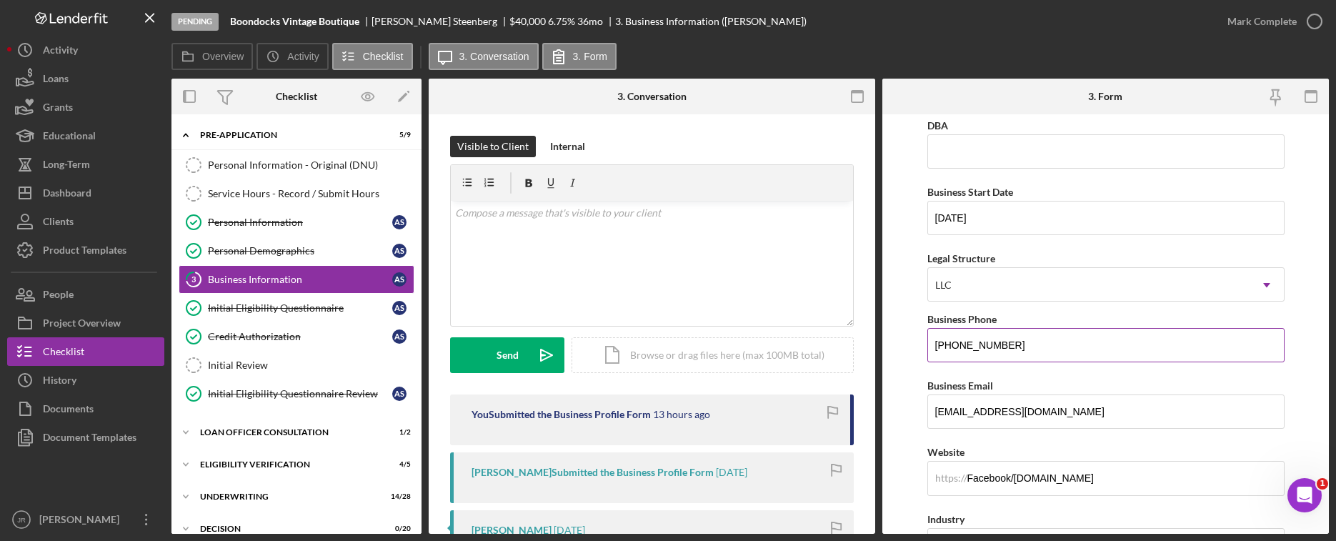
click at [968, 344] on input "[PHONE_NUMBER]" at bounding box center [1105, 345] width 357 height 34
click at [283, 165] on div "Personal Information - Original (DNU)" at bounding box center [311, 164] width 206 height 11
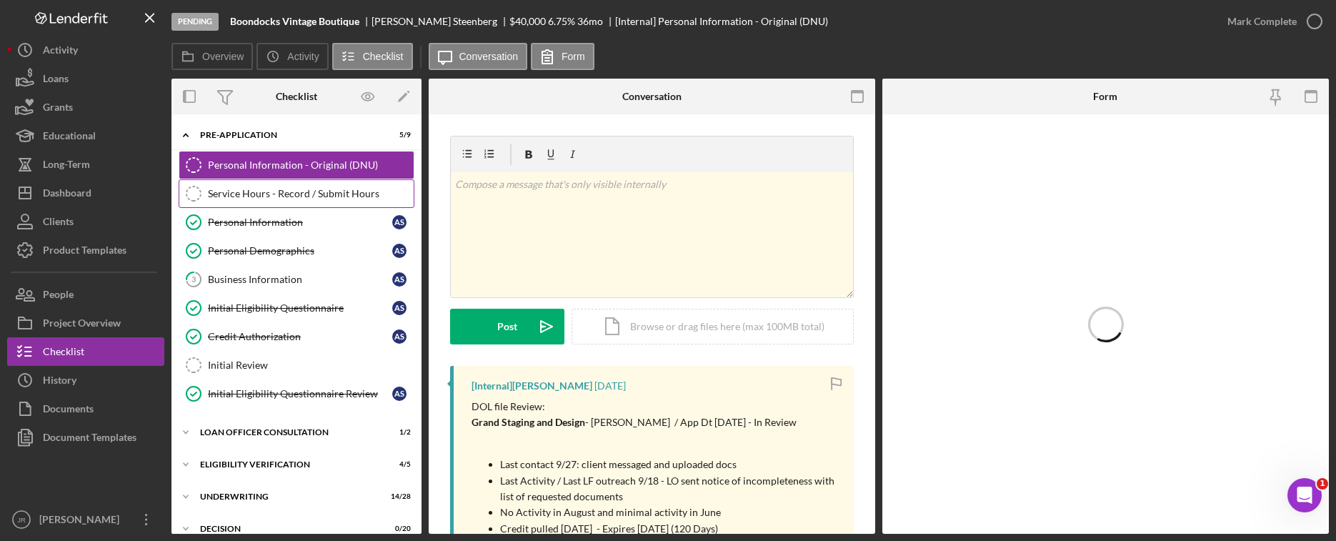
click at [278, 191] on div "Service Hours - Record / Submit Hours" at bounding box center [311, 193] width 206 height 11
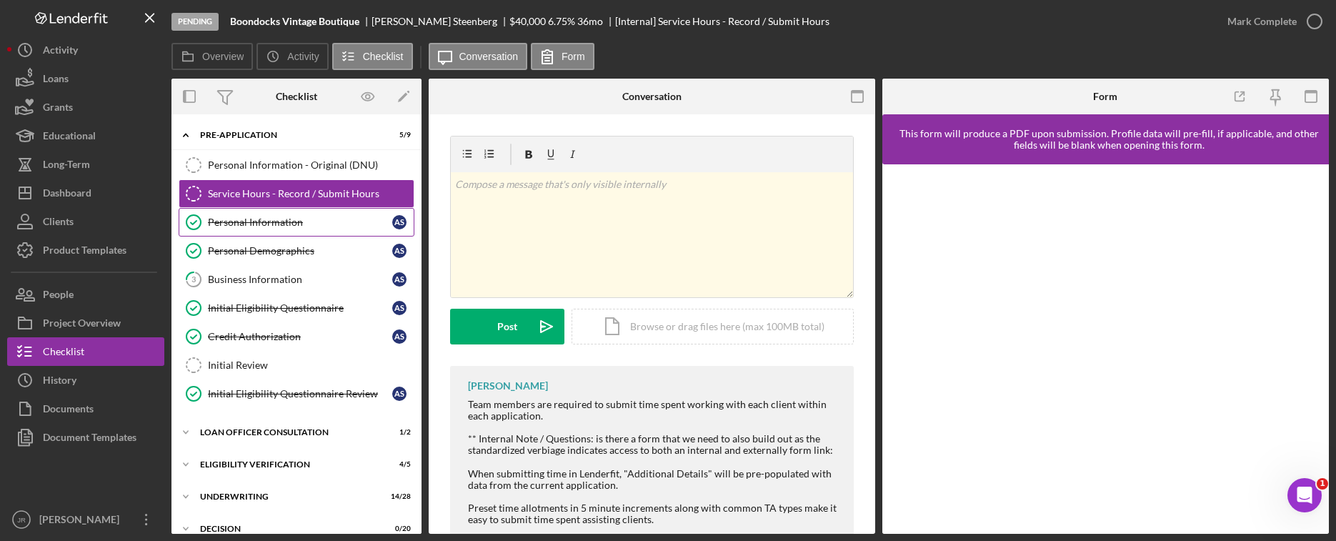
click at [261, 214] on link "Personal Information Personal Information A S" at bounding box center [297, 222] width 236 height 29
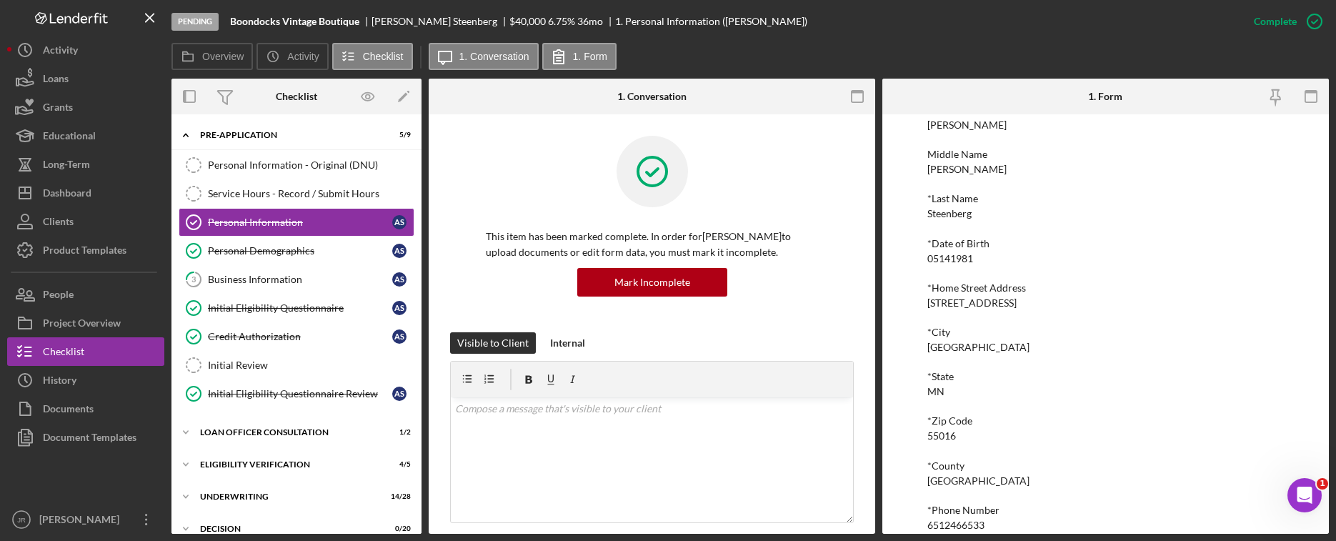
scroll to position [189, 0]
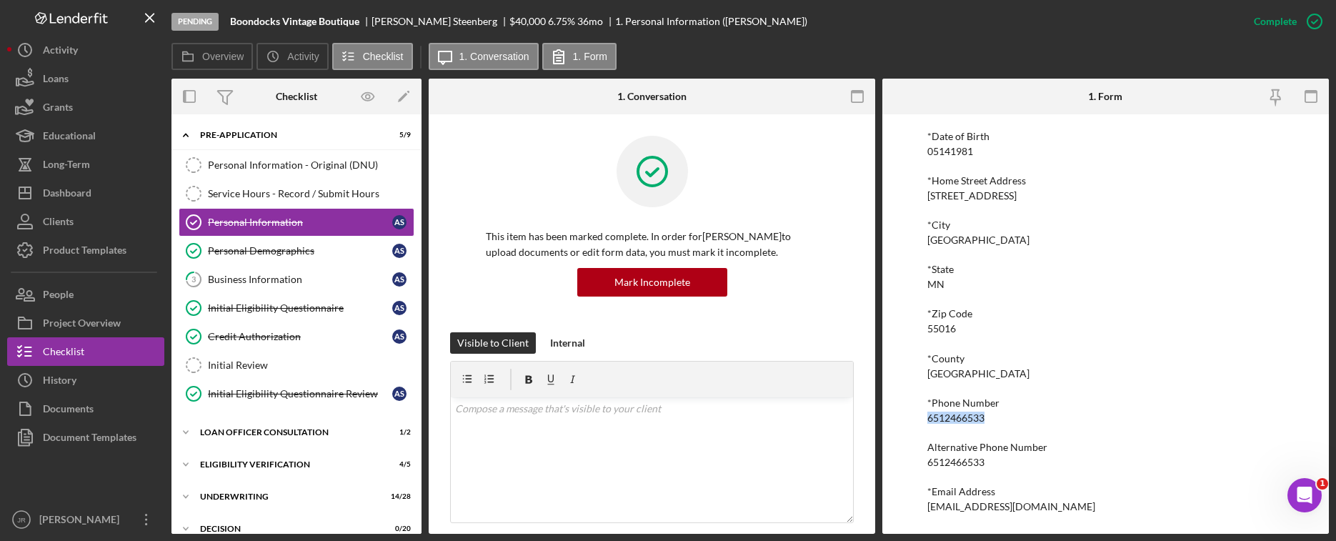
drag, startPoint x: 987, startPoint y: 415, endPoint x: 888, endPoint y: 417, distance: 98.6
click at [888, 417] on div "To edit this form you must mark this item incomplete *First Name [PERSON_NAME] …" at bounding box center [1105, 323] width 446 height 419
drag, startPoint x: 888, startPoint y: 417, endPoint x: 941, endPoint y: 414, distance: 52.9
copy div "6512466533"
click at [72, 319] on div "Project Overview" at bounding box center [82, 325] width 78 height 32
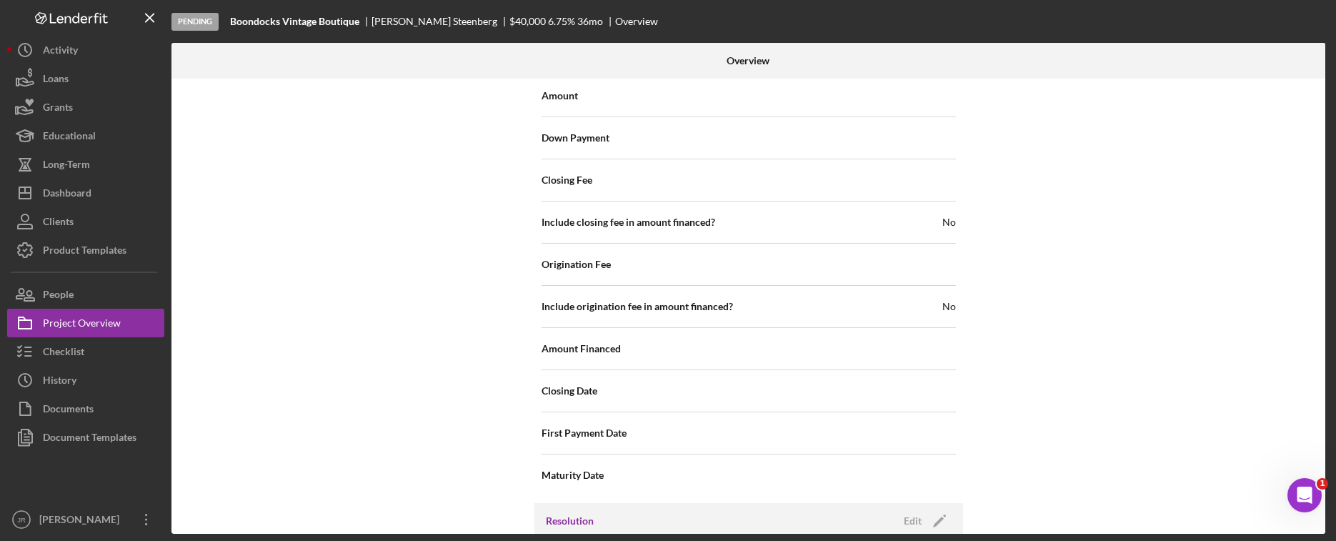
scroll to position [1928, 0]
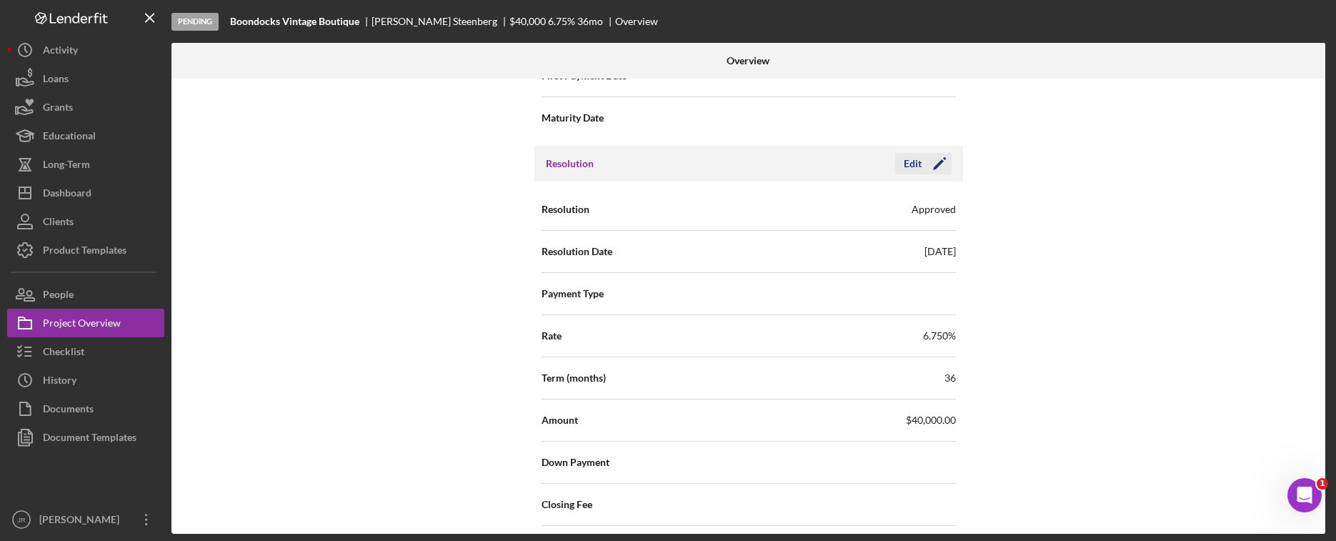
click at [940, 162] on icon "Icon/Edit" at bounding box center [939, 164] width 36 height 36
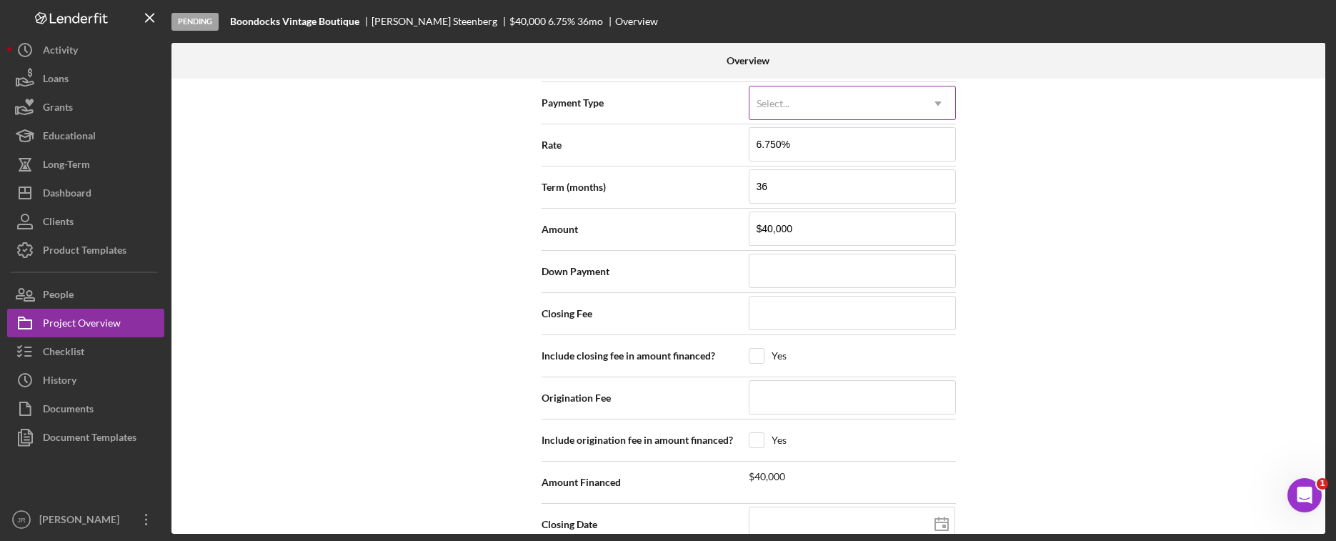
scroll to position [2229, 0]
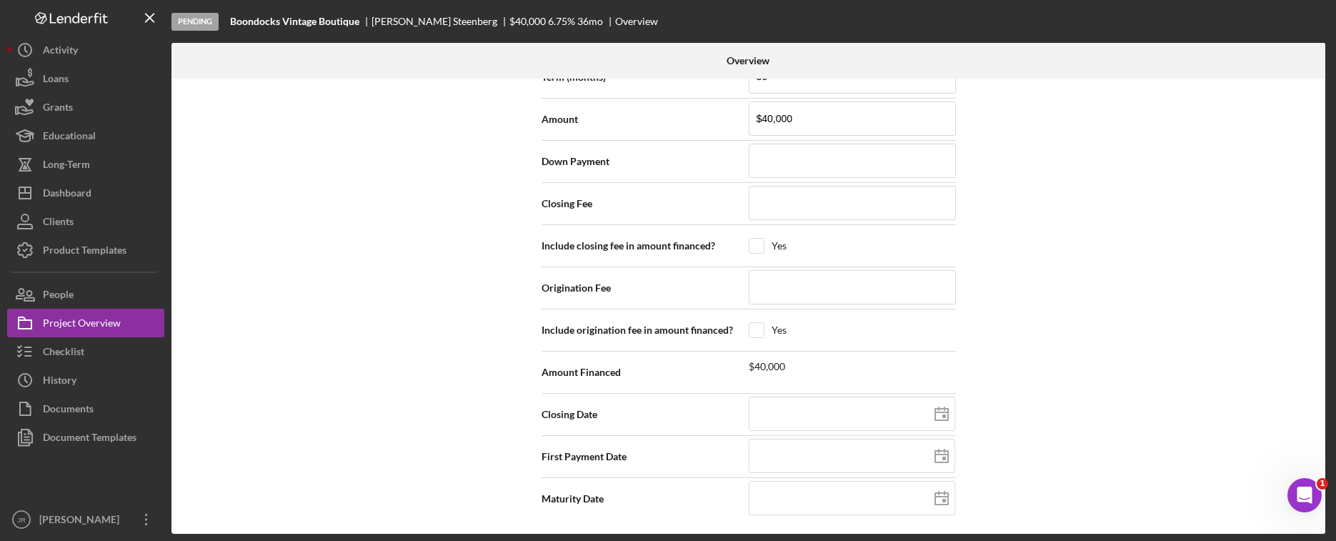
click at [801, 382] on div "Amount Financed $40,000" at bounding box center [748, 372] width 414 height 36
click at [801, 381] on div "Amount Financed $40,000" at bounding box center [748, 372] width 414 height 36
click at [799, 361] on div "$40,000" at bounding box center [851, 364] width 207 height 15
click at [789, 367] on div "$40,000" at bounding box center [851, 364] width 207 height 15
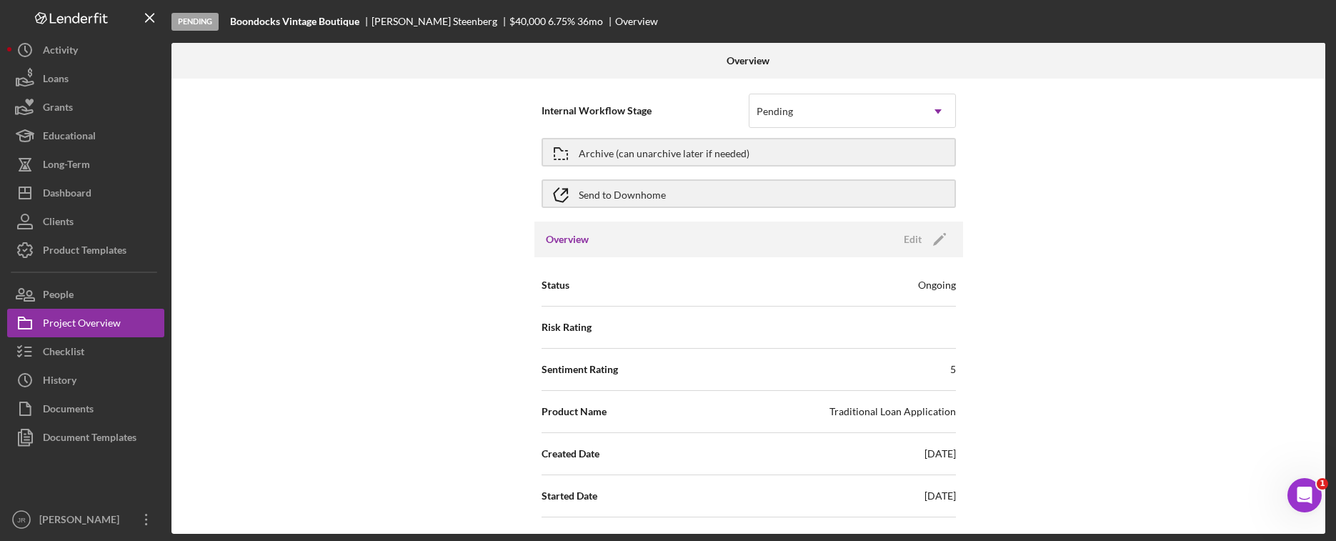
scroll to position [0, 0]
click at [429, 195] on div "Internal Workflow Stage Pending Icon/Dropdown Arrow Archive (can unarchive late…" at bounding box center [747, 306] width 1153 height 455
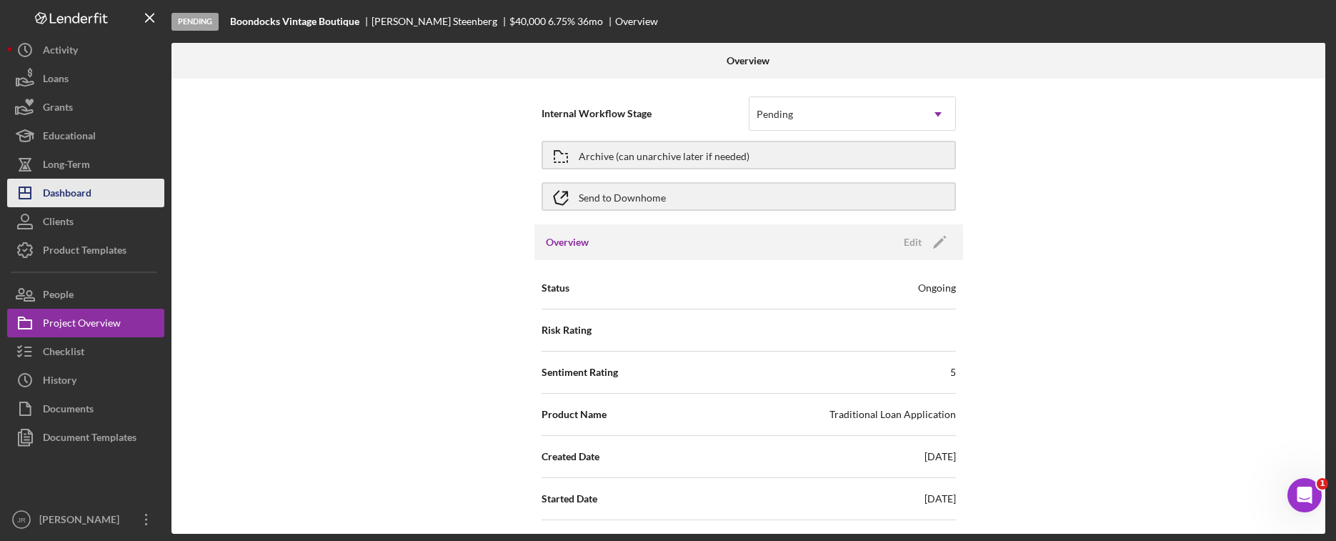
click at [96, 191] on button "Icon/Dashboard Dashboard" at bounding box center [85, 193] width 157 height 29
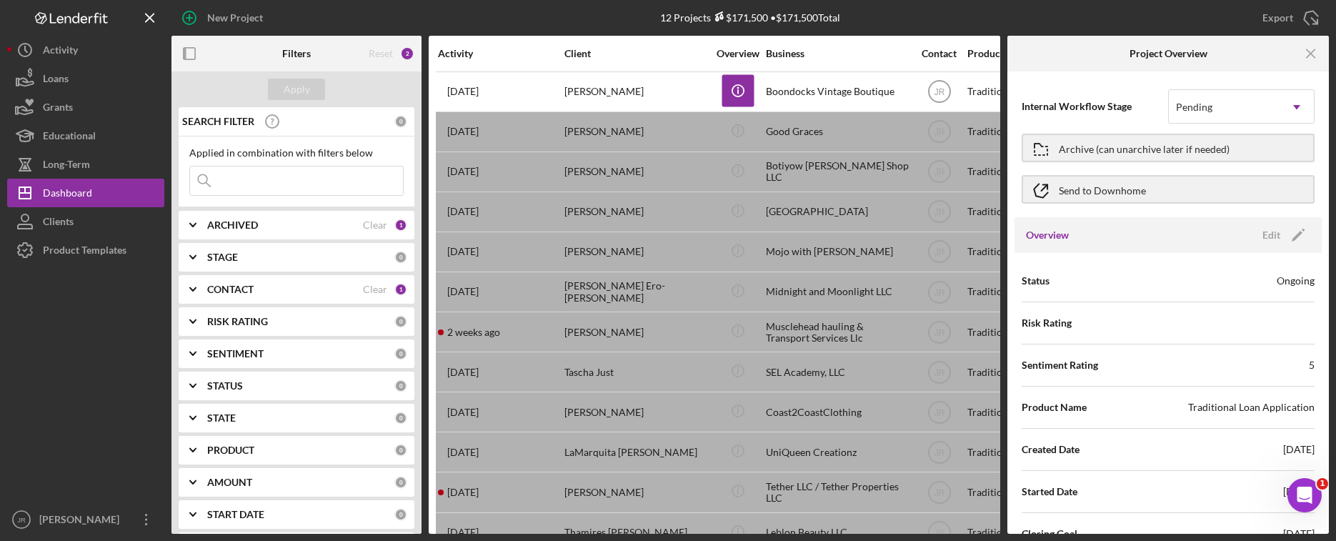
click at [1079, 54] on icon "Icon/Menu Close" at bounding box center [1311, 54] width 32 height 32
